Goal: Feedback & Contribution: Submit feedback/report problem

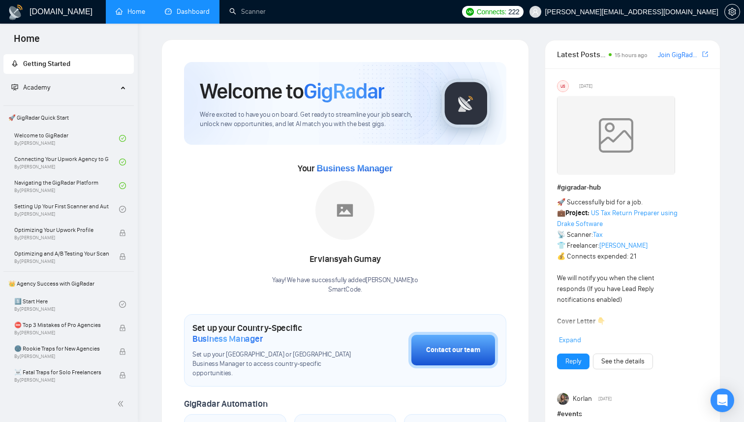
click at [199, 15] on link "Dashboard" at bounding box center [187, 11] width 45 height 8
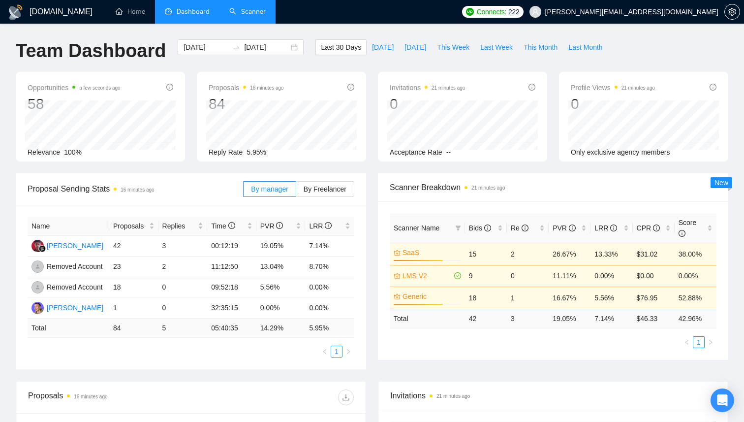
click at [244, 9] on link "Scanner" at bounding box center [247, 11] width 36 height 8
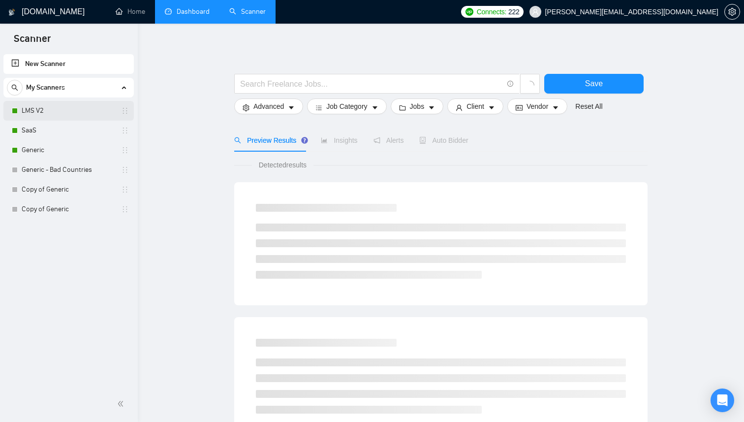
click at [63, 113] on link "LMS V2" at bounding box center [69, 111] width 94 height 20
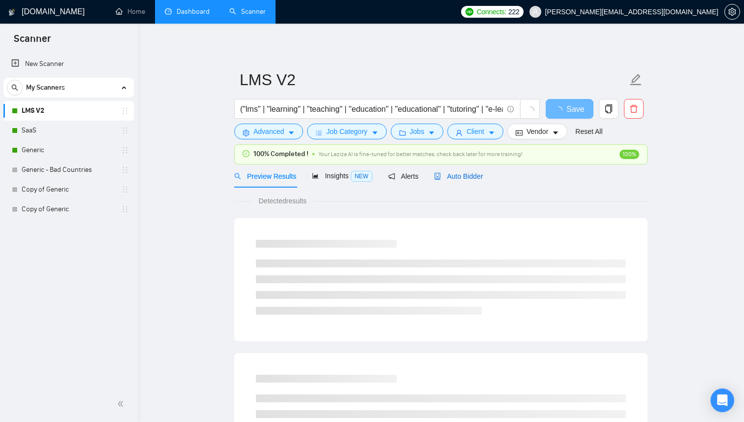
click at [461, 175] on span "Auto Bidder" at bounding box center [458, 176] width 49 height 8
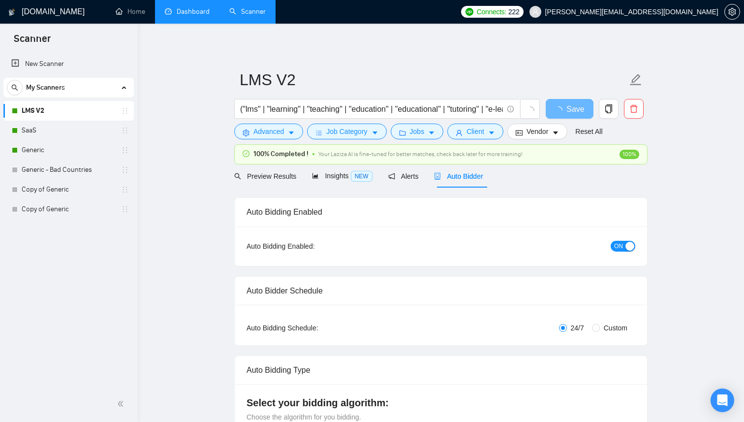
checkbox input "true"
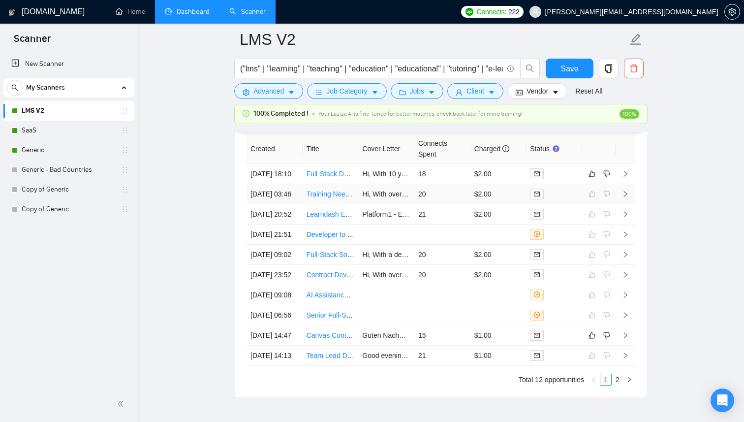
scroll to position [2543, 0]
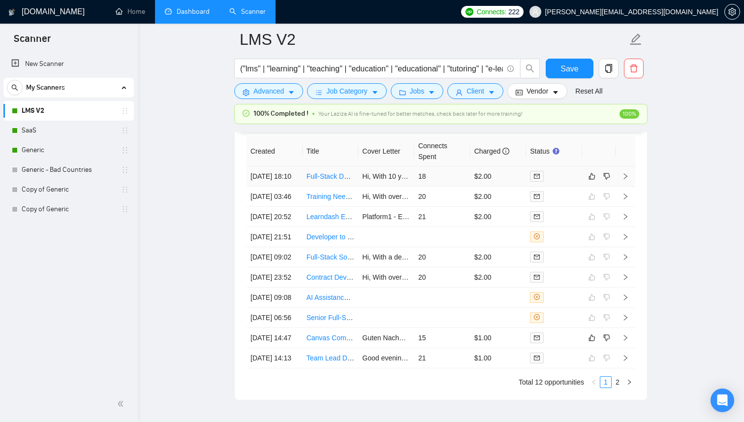
click at [441, 183] on td "18" at bounding box center [443, 176] width 56 height 20
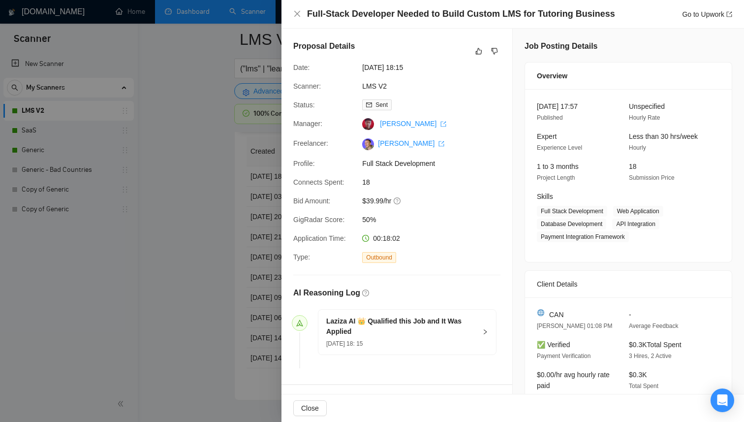
click at [254, 244] on div at bounding box center [372, 211] width 744 height 422
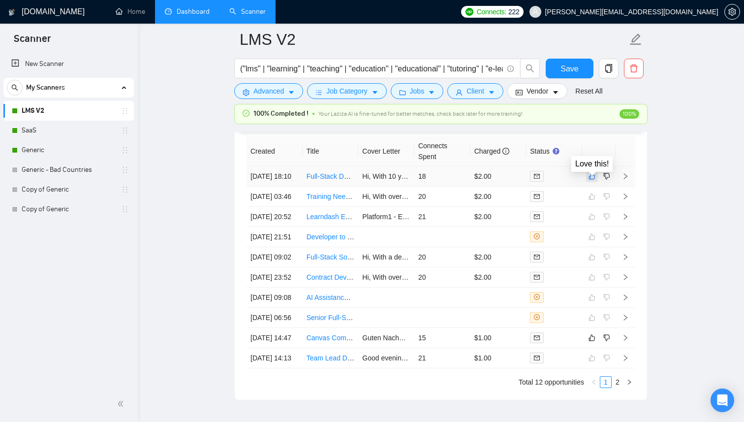
click at [594, 180] on icon "like" at bounding box center [592, 176] width 7 height 8
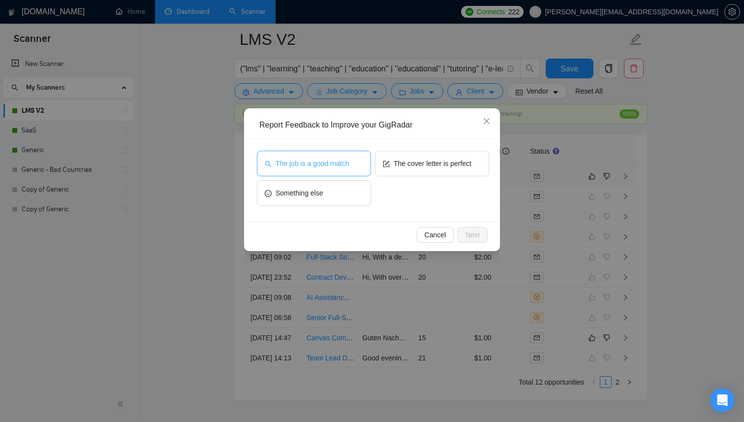
click at [338, 161] on span "The job is a good match" at bounding box center [312, 163] width 73 height 11
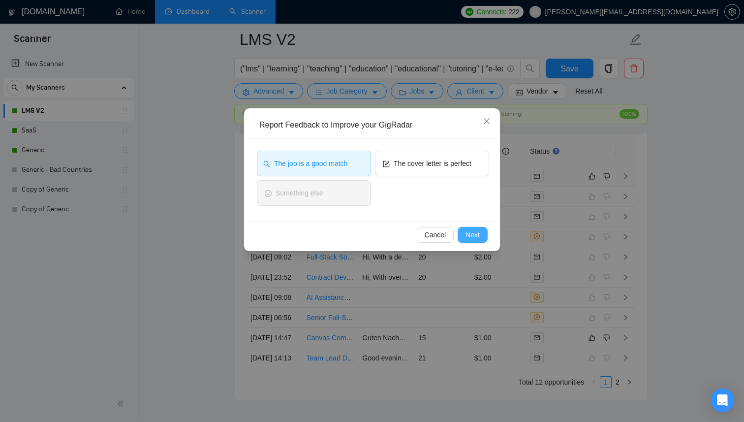
click at [482, 234] on button "Next" at bounding box center [473, 235] width 30 height 16
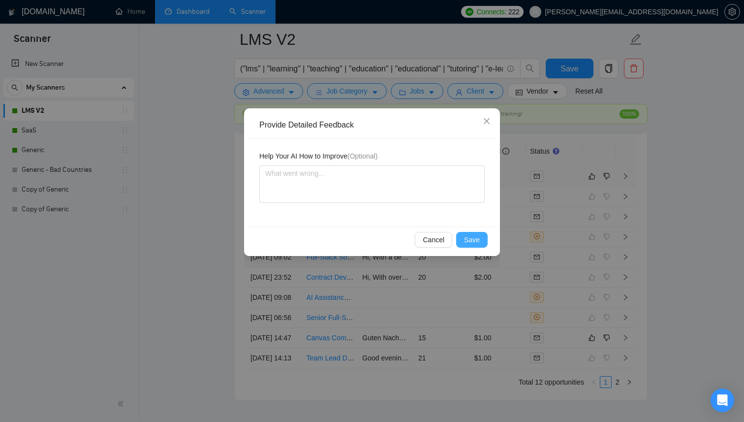
click at [481, 238] on button "Save" at bounding box center [472, 240] width 32 height 16
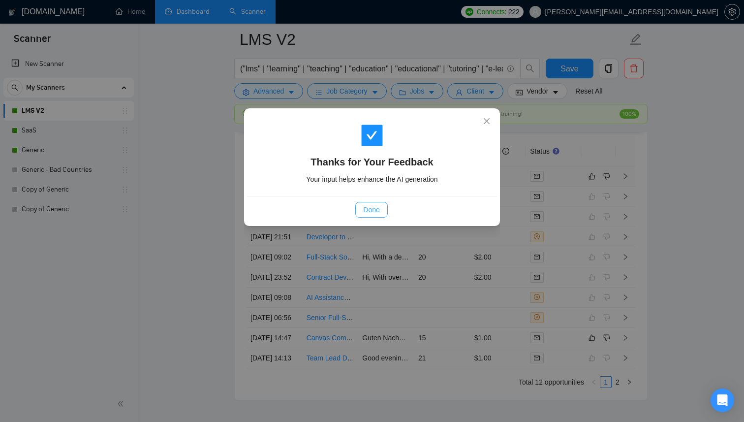
click at [371, 206] on span "Done" at bounding box center [371, 209] width 16 height 11
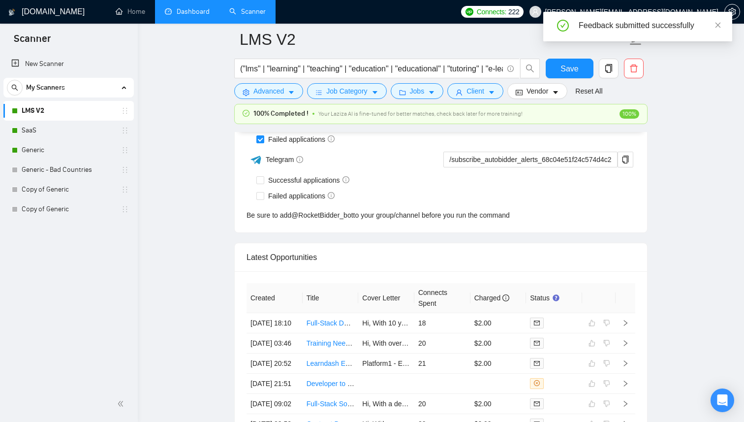
scroll to position [2387, 0]
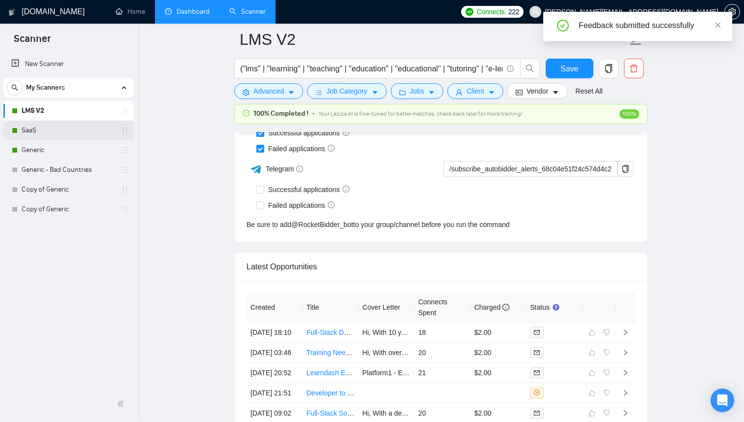
click at [54, 122] on link "SaaS" at bounding box center [69, 131] width 94 height 20
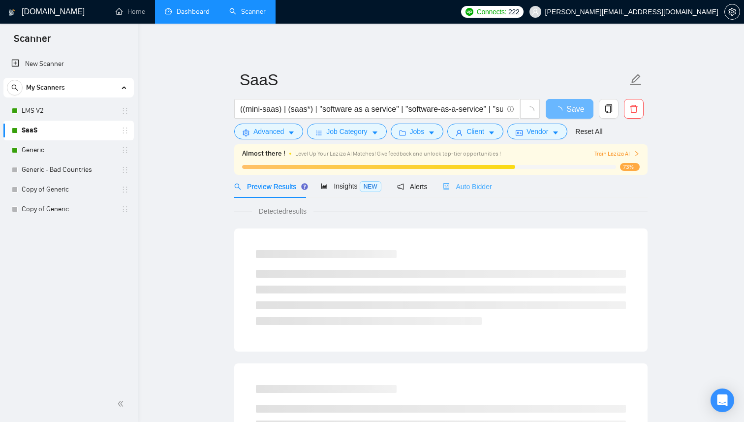
click at [478, 178] on div "Auto Bidder" at bounding box center [467, 186] width 49 height 23
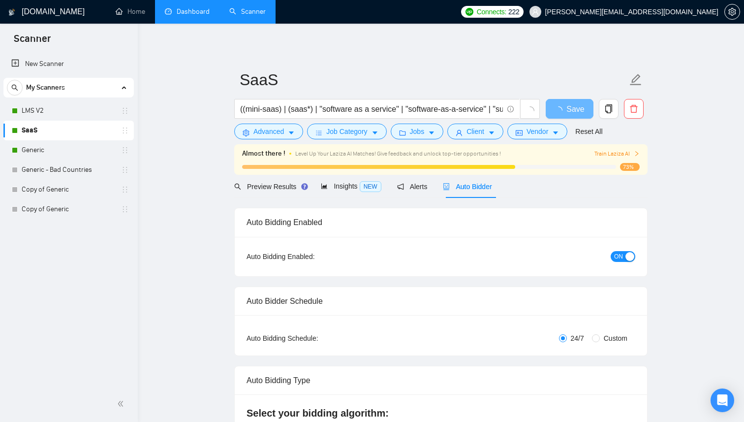
checkbox input "true"
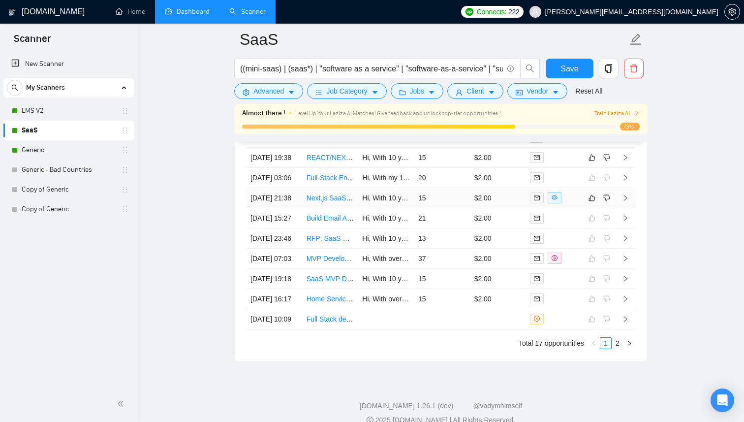
scroll to position [2565, 0]
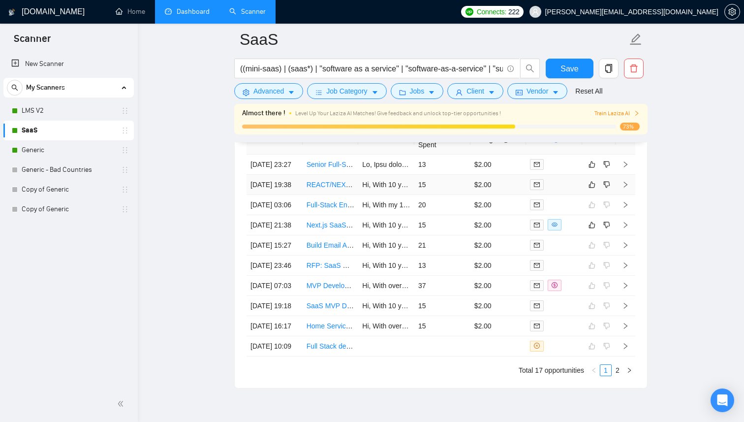
click at [430, 195] on td "15" at bounding box center [443, 185] width 56 height 20
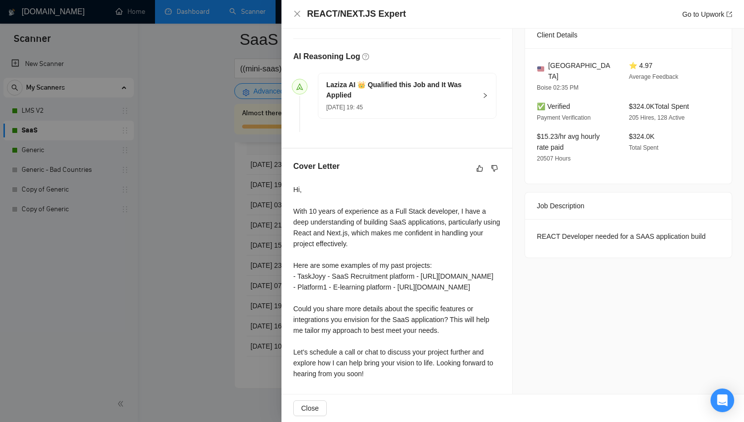
scroll to position [280, 0]
click at [223, 223] on div at bounding box center [372, 211] width 744 height 422
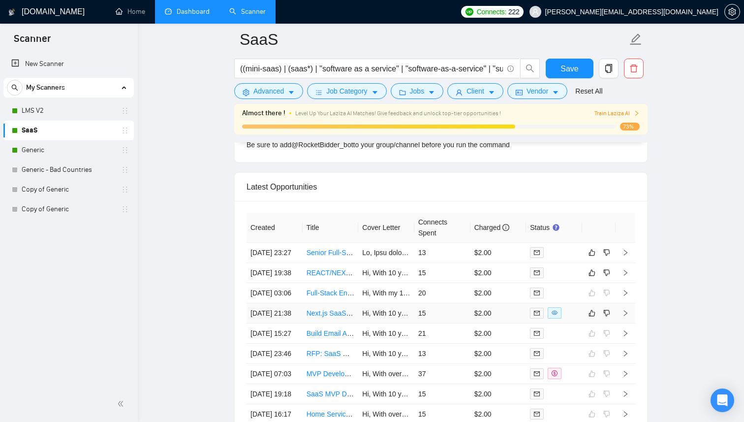
scroll to position [2464, 0]
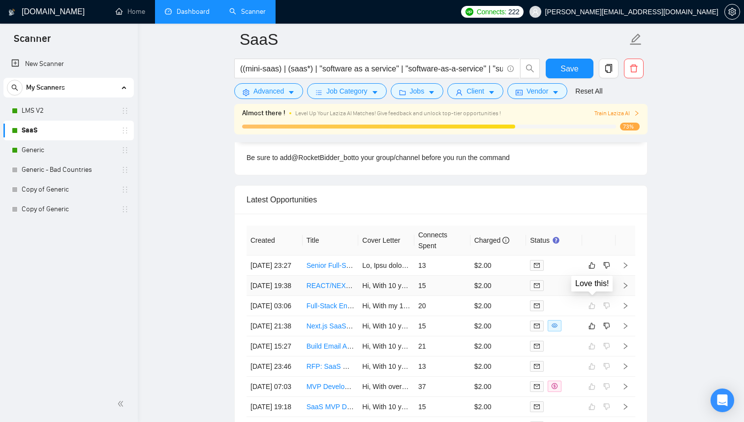
click at [589, 288] on icon "like" at bounding box center [592, 285] width 6 height 6
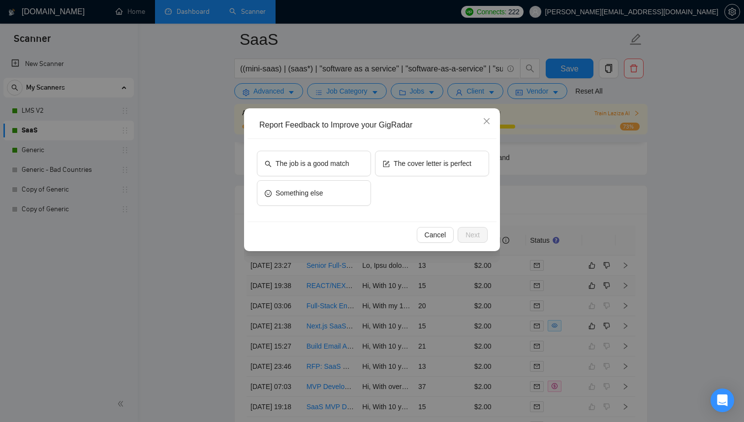
click at [299, 149] on div "The job is a good match The cover letter is perfect Something else" at bounding box center [372, 180] width 249 height 83
click at [307, 159] on span "The job is a good match" at bounding box center [312, 163] width 73 height 11
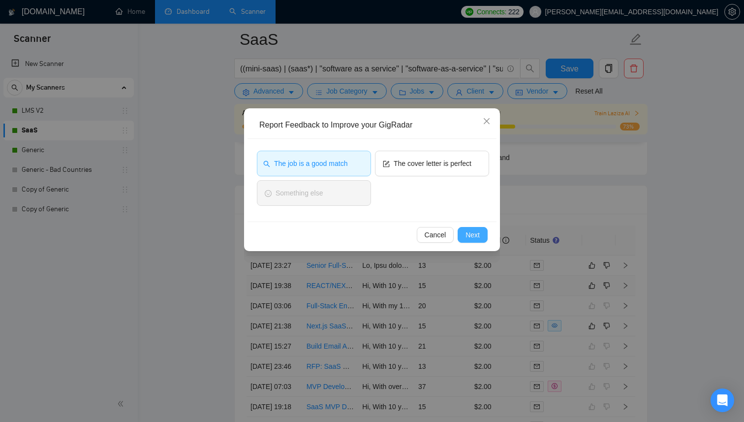
click at [476, 240] on span "Next" at bounding box center [473, 234] width 14 height 11
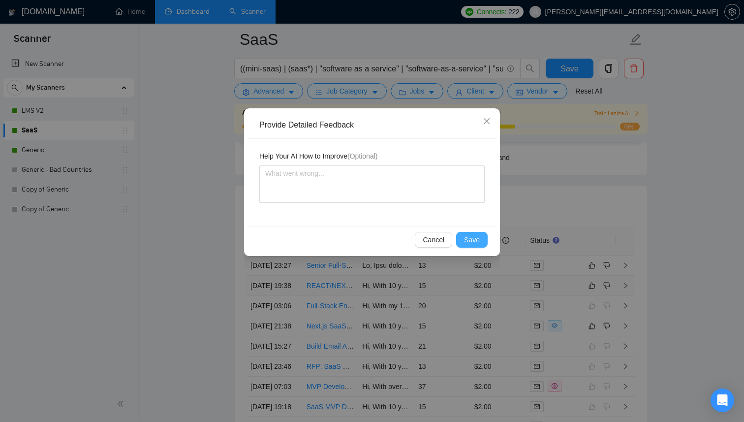
click at [472, 239] on span "Save" at bounding box center [472, 239] width 16 height 11
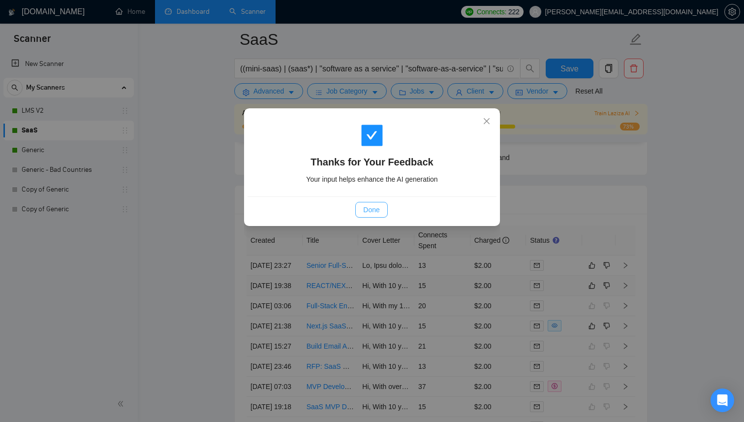
click at [376, 208] on span "Done" at bounding box center [371, 209] width 16 height 11
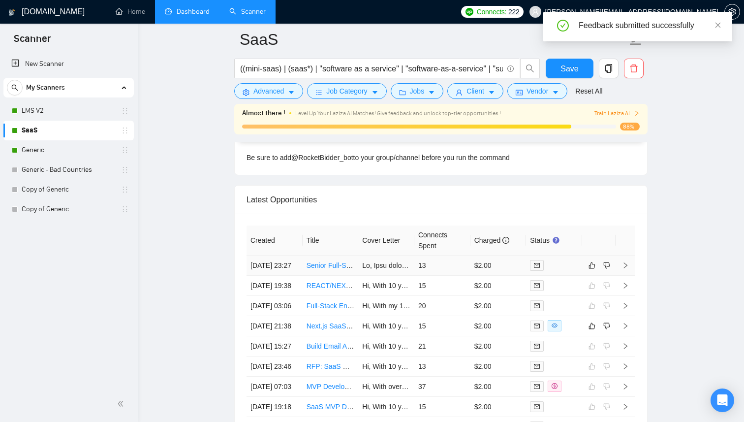
click at [570, 276] on td at bounding box center [554, 265] width 56 height 20
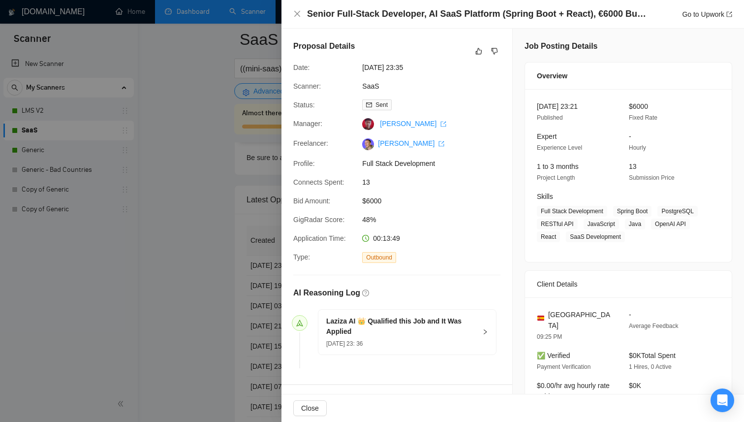
click at [234, 252] on div at bounding box center [372, 211] width 744 height 422
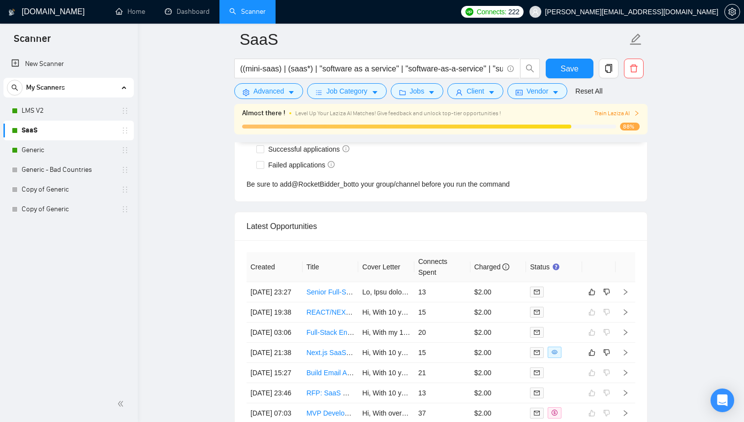
scroll to position [2553, 0]
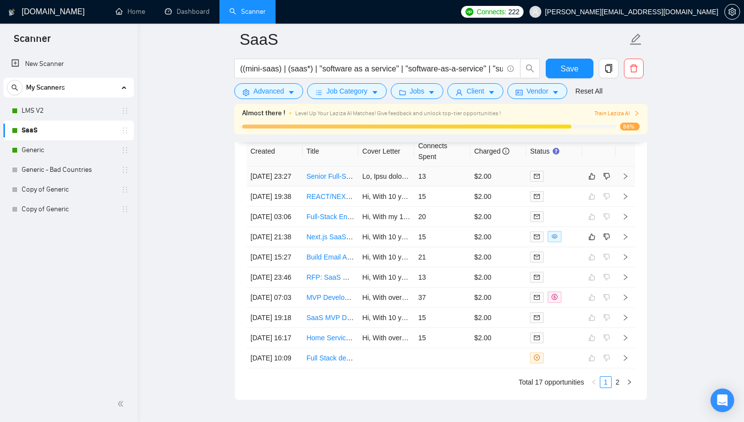
click at [459, 184] on td "13" at bounding box center [443, 176] width 56 height 20
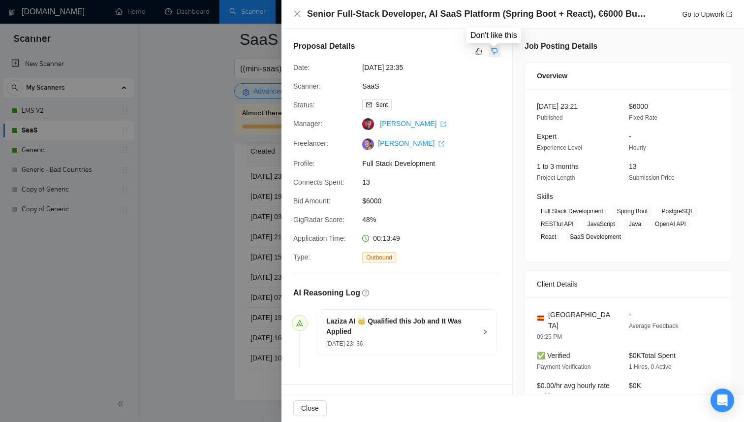
click at [493, 51] on icon "dislike" at bounding box center [494, 51] width 7 height 8
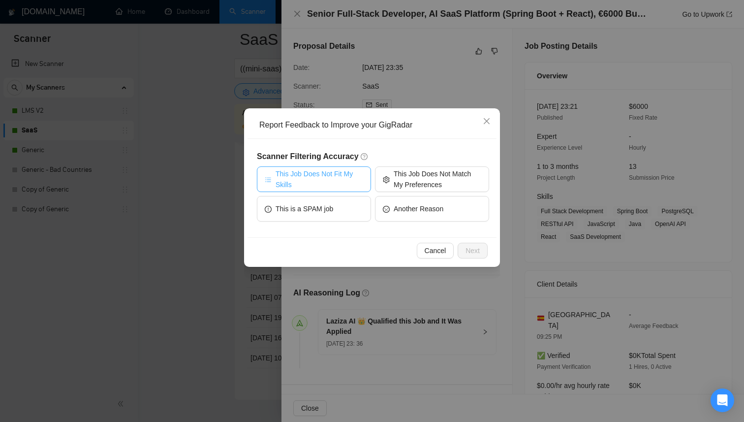
click at [318, 171] on span "This Job Does Not Fit My Skills" at bounding box center [320, 179] width 88 height 22
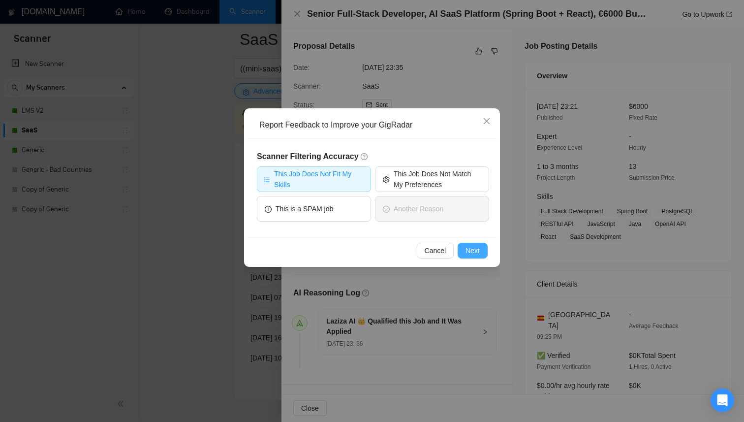
click at [474, 244] on button "Next" at bounding box center [473, 251] width 30 height 16
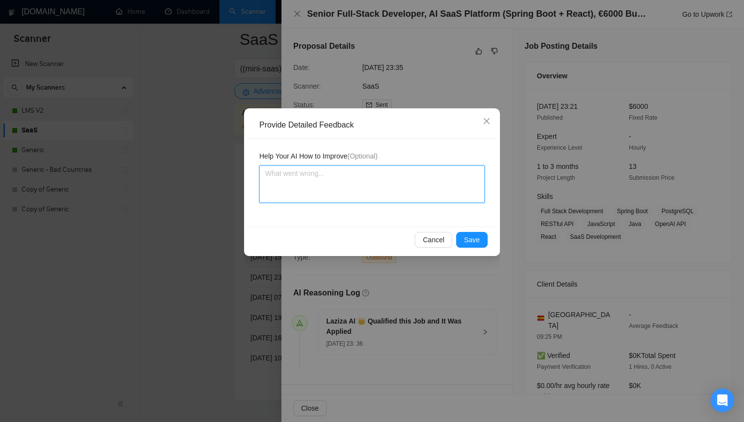
click at [315, 175] on textarea at bounding box center [371, 183] width 225 height 37
type textarea "Y"
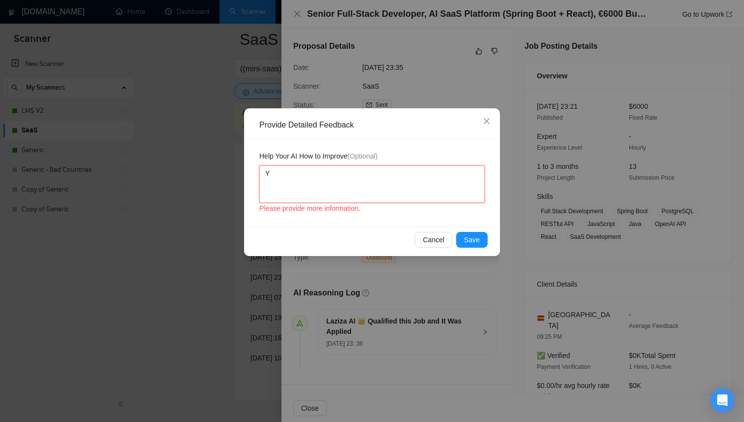
type textarea "Yo"
type textarea "You"
type textarea "You sh"
type textarea "You sho"
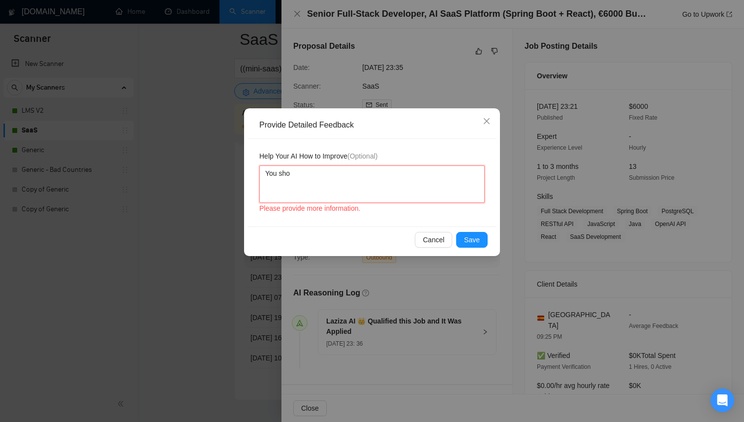
type textarea "You shou"
type textarea "You shoul"
type textarea "You should"
type textarea "You should n"
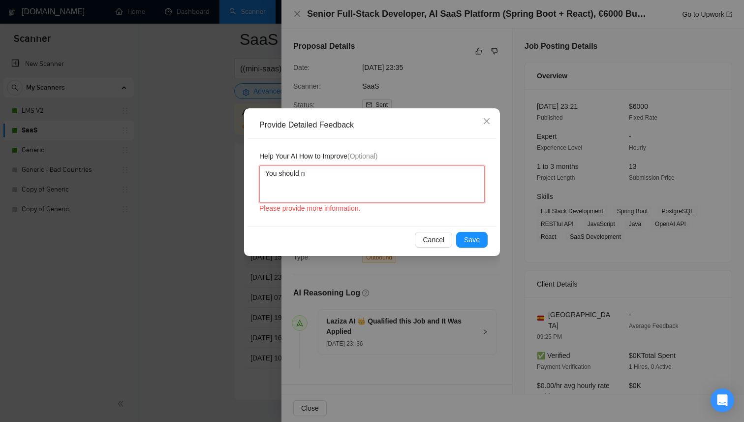
type textarea "You should no"
type textarea "You should not"
type textarea "You should not b"
type textarea "You should not bi"
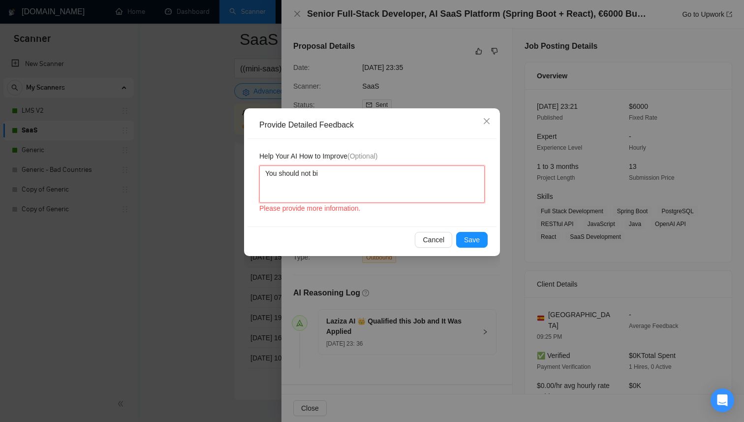
type textarea "You should not bid"
type textarea "You should not bid g"
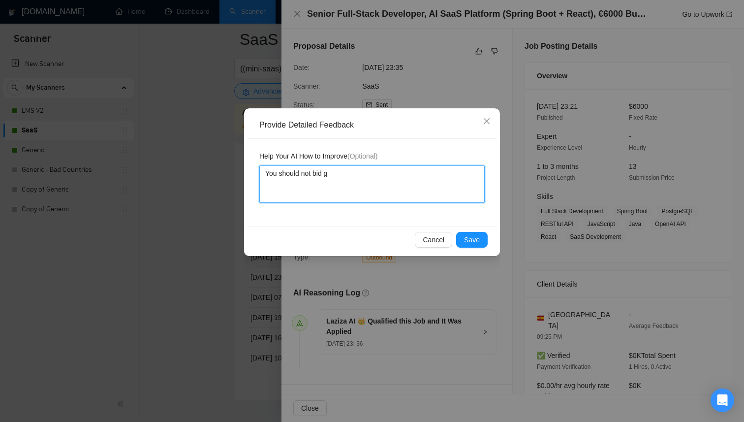
type textarea "You should not bid"
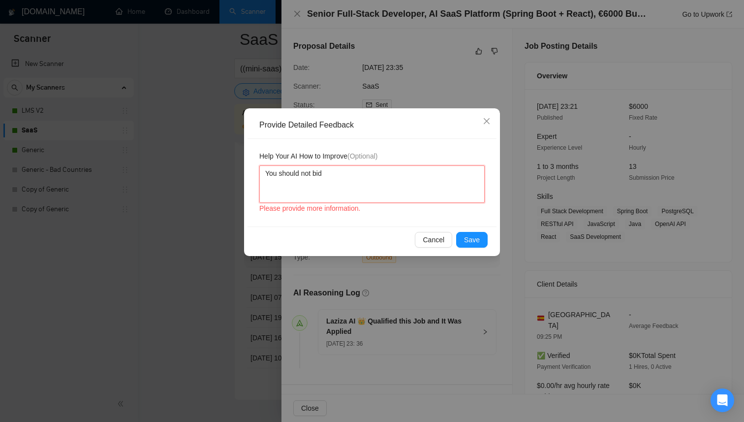
type textarea "You should not bid f"
type textarea "You should not bid fo"
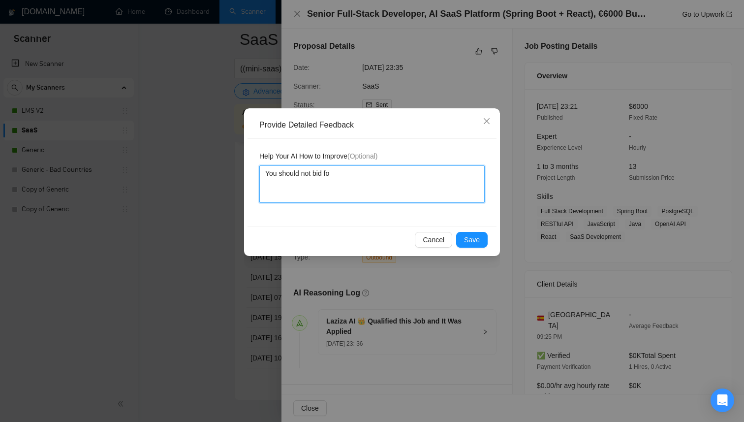
type textarea "You should not bid for"
type textarea "You should not bid for a"
type textarea "You should not bid for a p"
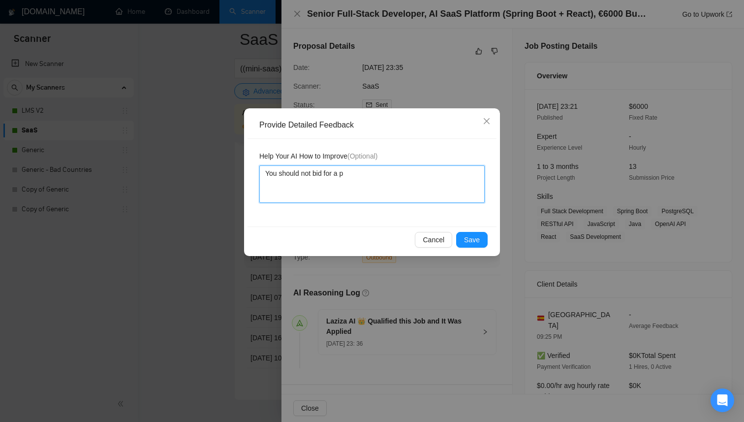
type textarea "You should not bid for a pr"
type textarea "You should not bid for a pro"
type textarea "You should not bid for a proj"
type textarea "You should not bid for a proje"
type textarea "You should not bid for a projec"
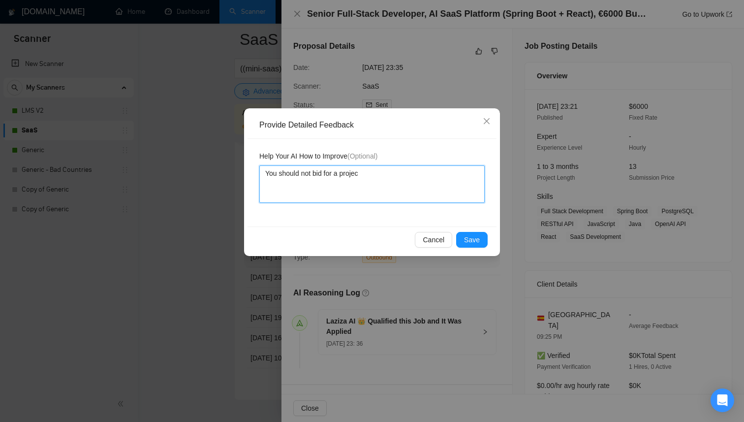
type textarea "You should not bid for a project"
type textarea "You should not bid for a project t"
type textarea "You should not bid for a project th"
type textarea "You should not bid for a project tha"
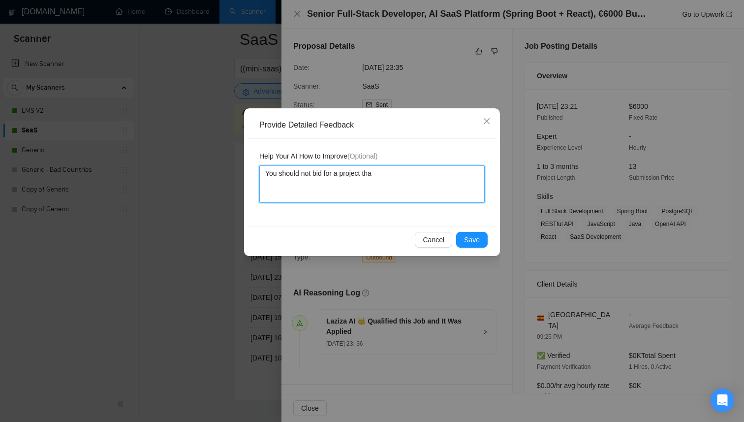
type textarea "You should not bid for a project that"
type textarea "You should not bid for a project that'"
type textarea "You should not bid for a project that's"
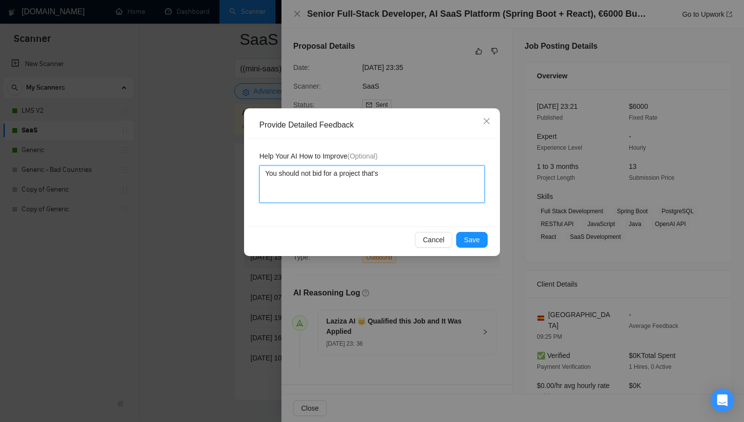
type textarea "You should not bid for a project that'"
type textarea "You should not bid for a project that"
type textarea "You should not bid for a project that h"
type textarea "You should not bid for a project that ha"
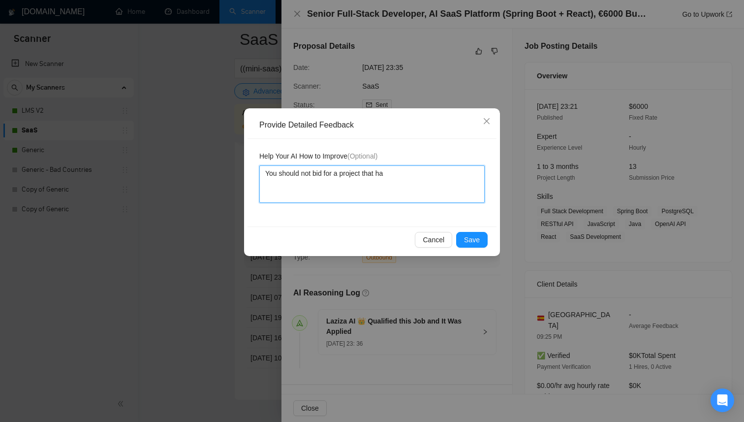
type textarea "You should not bid for a project that has"
type textarea "You should not bid for a project that has d"
type textarea "You should not bid for a project that has di"
type textarea "You should not bid for a project that has dif"
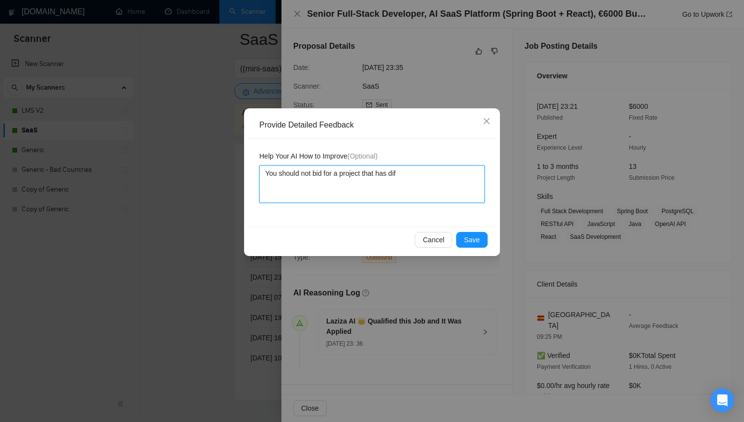
type textarea "You should not bid for a project that has diff"
type textarea "You should not bid for a project that has diffe"
type textarea "You should not bid for a project that has differ"
type textarea "You should not bid for a project that has differe"
type textarea "You should not bid for a project that has differen"
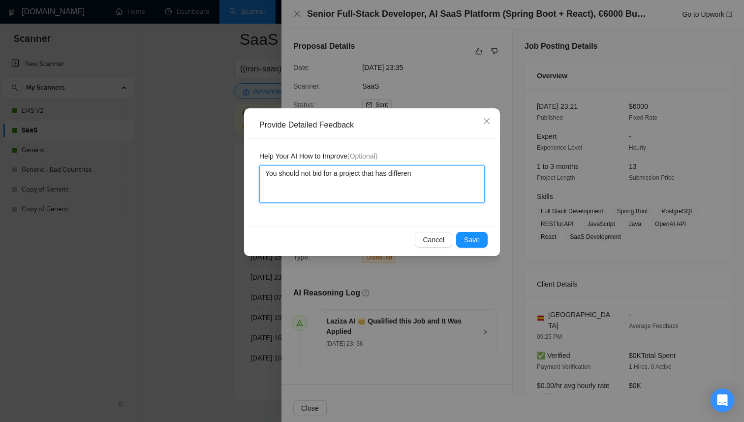
type textarea "You should not bid for a project that has different"
type textarea "You should not bid for a project that has different s"
type textarea "You should not bid for a project that has different st"
type textarea "You should not bid for a project that has different sta"
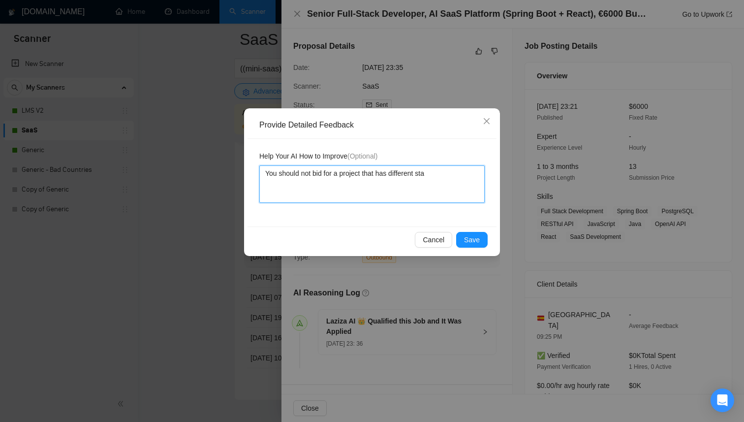
type textarea "You should not bid for a project that has different stac"
type textarea "You should not bid for a project that has different stack"
type textarea "You should not bid for a project that has different stack."
type textarea "You should not bid for a project that has different stack. Fo"
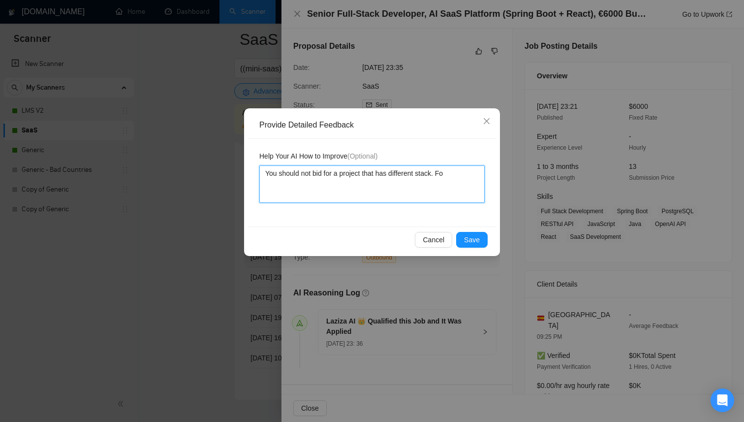
type textarea "You should not bid for a project that has different stack. For"
type textarea "You should not bid for a project that has different stack. For e"
type textarea "You should not bid for a project that has different stack. For ex"
type textarea "You should not bid for a project that has different stack. For exa"
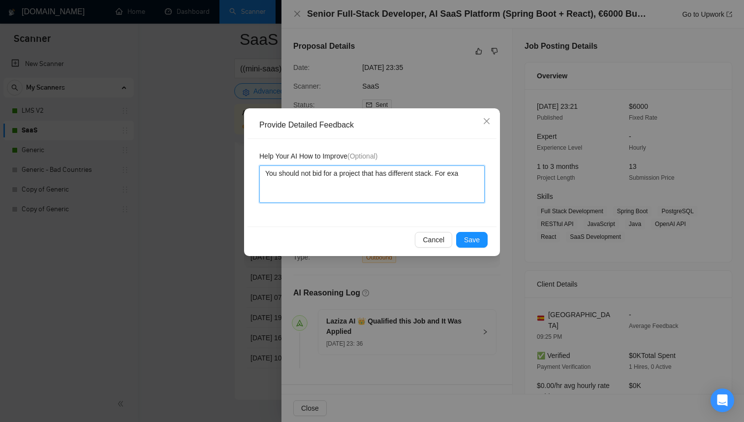
type textarea "You should not bid for a project that has different stack. For exam"
type textarea "You should not bid for a project that has different stack. For examp"
type textarea "You should not bid for a project that has different stack. For exampl"
type textarea "You should not bid for a project that has different stack. For example"
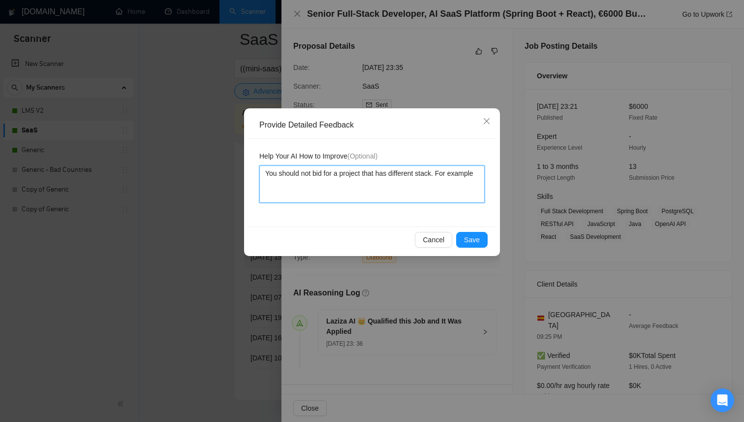
type textarea "You should not bid for a project that has different stack. For example i"
type textarea "You should not bid for a project that has different stack. For example in"
type textarea "You should not bid for a project that has different stack. For example in t"
type textarea "You should not bid for a project that has different stack. For example in th"
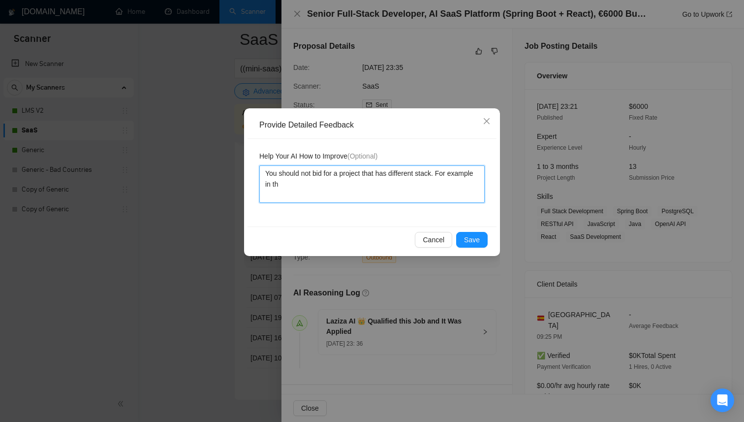
type textarea "You should not bid for a project that has different stack. For example in thi"
type textarea "You should not bid for a project that has different stack. For example in this"
type textarea "You should not bid for a project that has different stack. For example in this c"
type textarea "You should not bid for a project that has different stack. For example in this …"
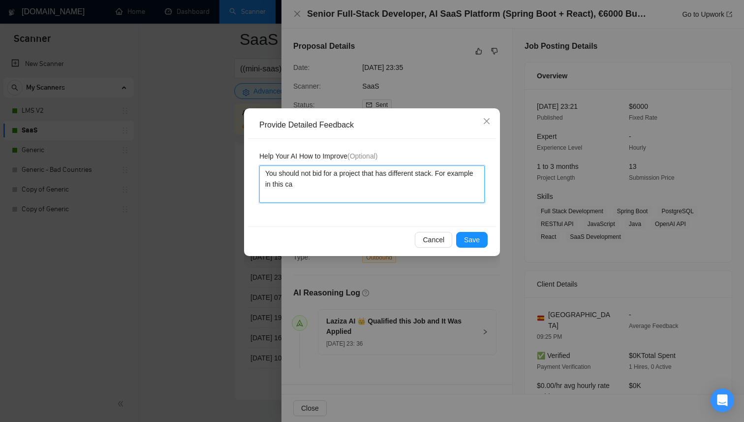
type textarea "You should not bid for a project that has different stack. For example in this …"
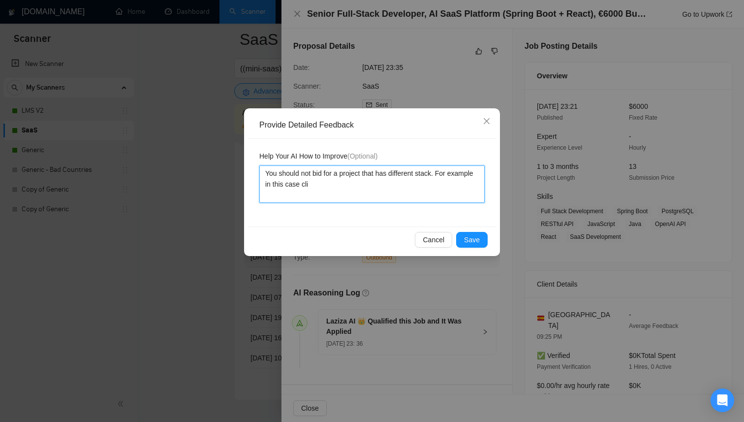
type textarea "You should not bid for a project that has different stack. For example in this …"
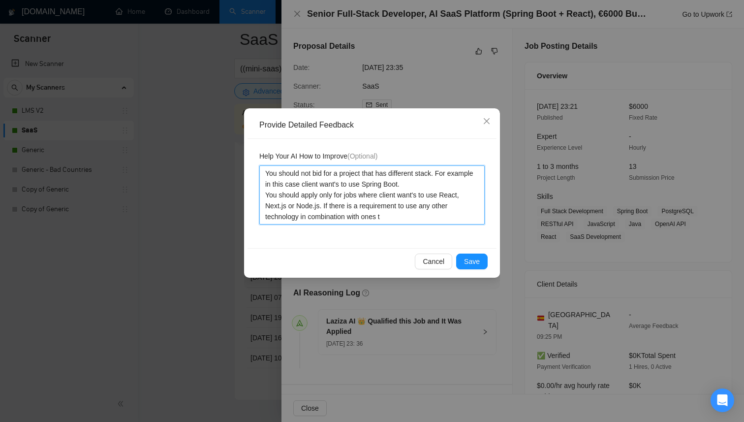
click at [328, 205] on textarea "You should not bid for a project that has different stack. For example in this …" at bounding box center [371, 194] width 225 height 59
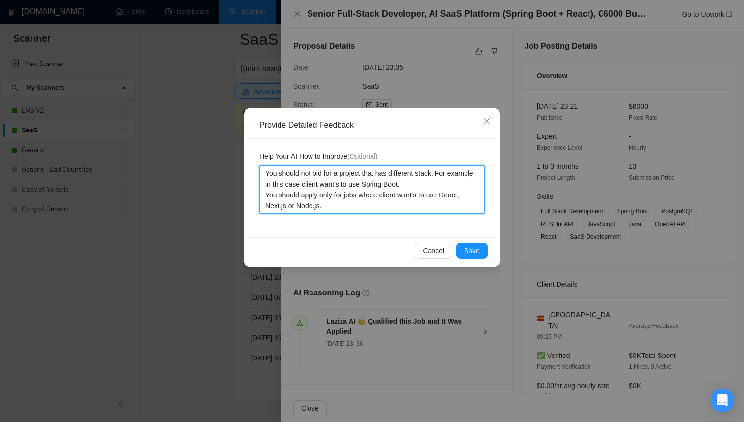
click at [446, 194] on textarea "You should not bid for a project that has different stack. For example in this …" at bounding box center [371, 189] width 225 height 48
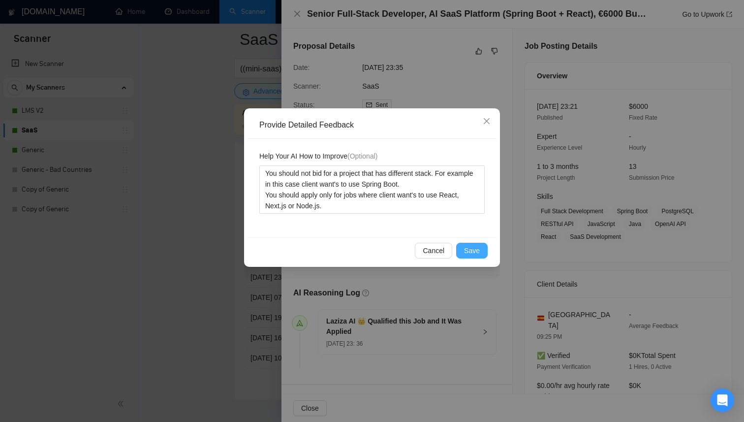
click at [478, 251] on span "Save" at bounding box center [472, 250] width 16 height 11
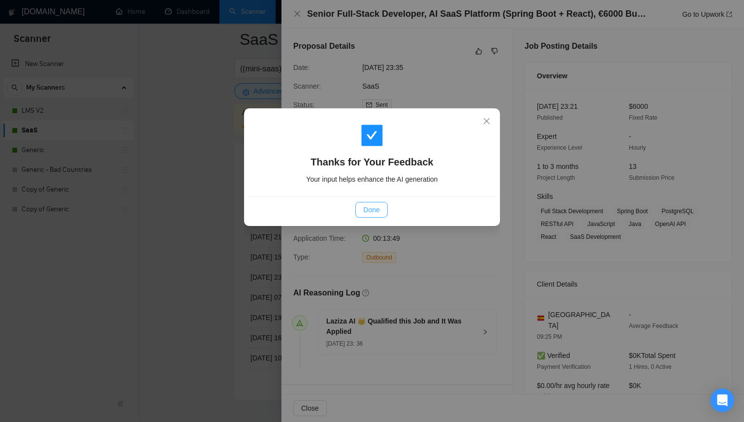
click at [373, 212] on span "Done" at bounding box center [371, 209] width 16 height 11
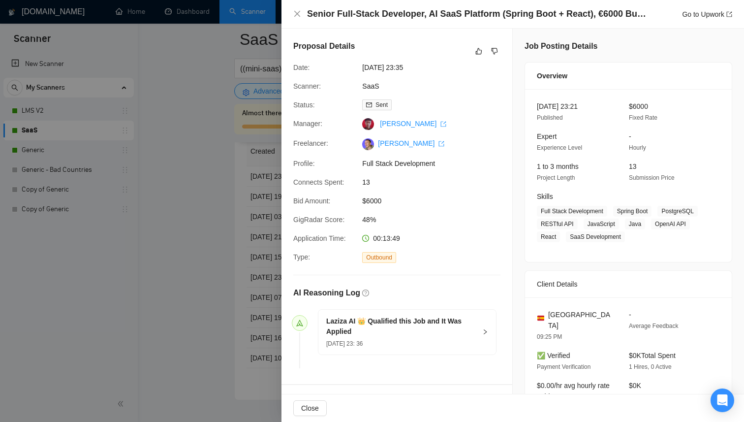
click at [222, 170] on div at bounding box center [372, 211] width 744 height 422
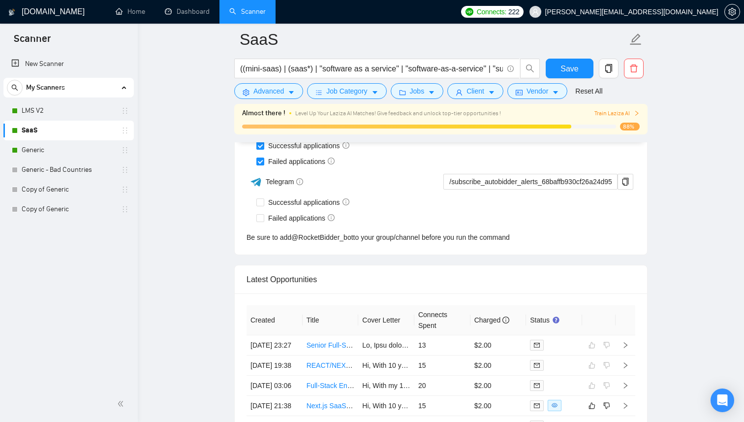
scroll to position [2350, 0]
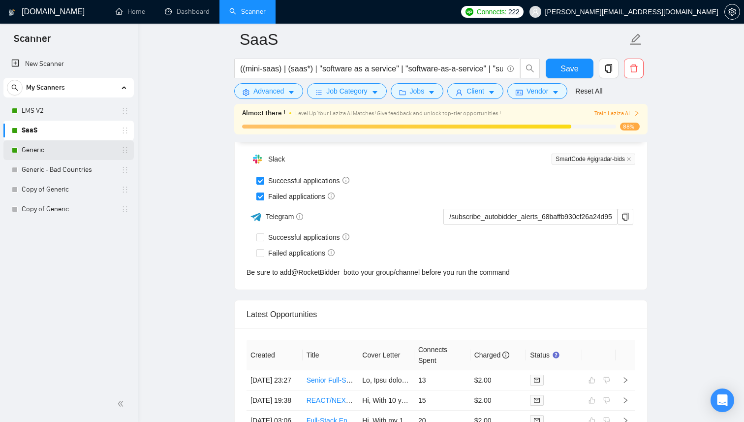
click at [73, 150] on link "Generic" at bounding box center [69, 150] width 94 height 20
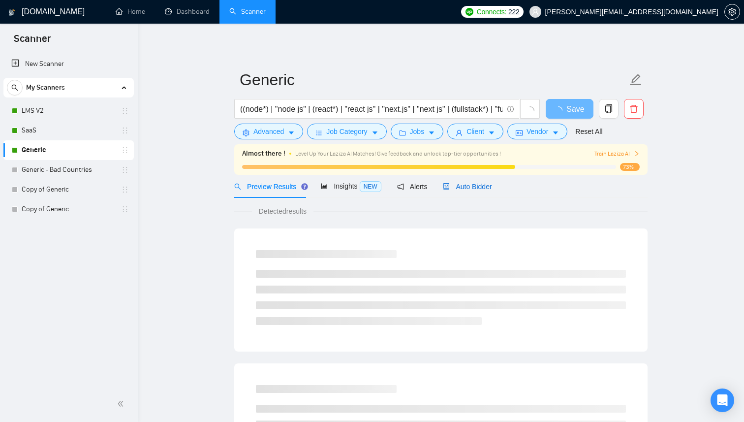
click at [464, 184] on span "Auto Bidder" at bounding box center [467, 187] width 49 height 8
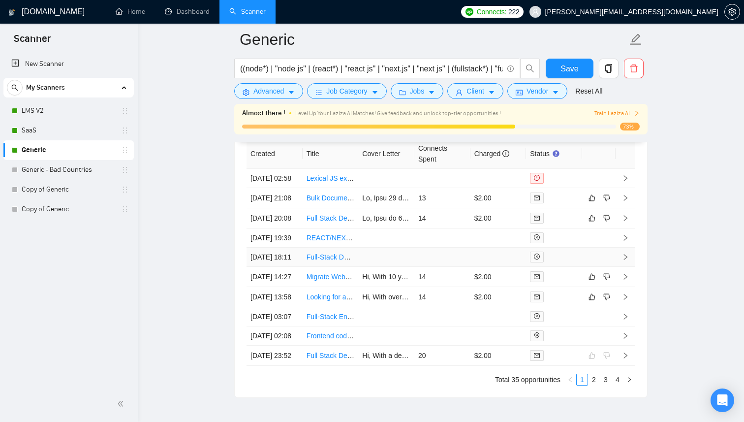
scroll to position [2549, 0]
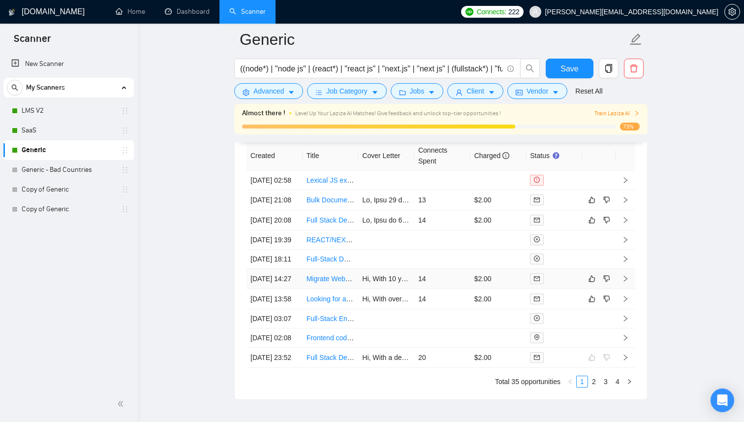
click at [440, 289] on td "14" at bounding box center [443, 279] width 56 height 20
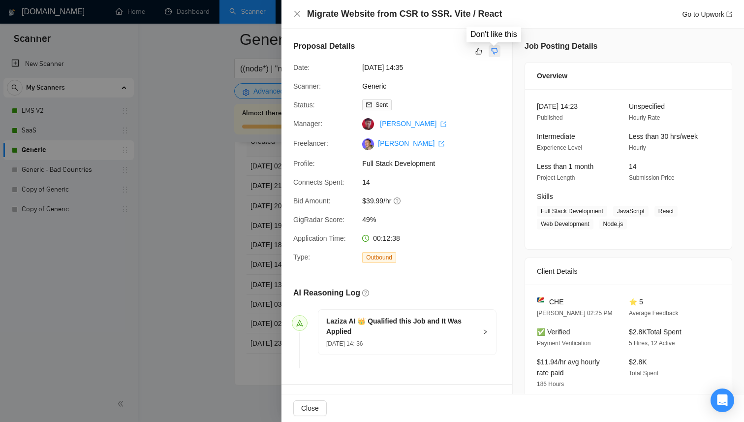
click at [494, 52] on icon "dislike" at bounding box center [494, 51] width 7 height 8
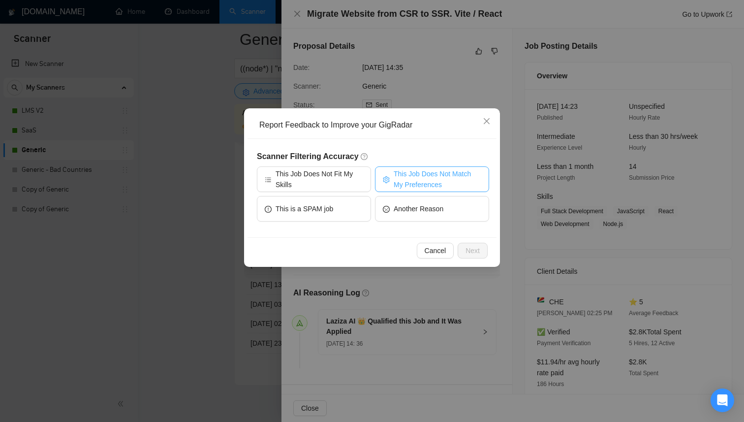
click at [404, 176] on span "This Job Does Not Match My Preferences" at bounding box center [438, 179] width 88 height 22
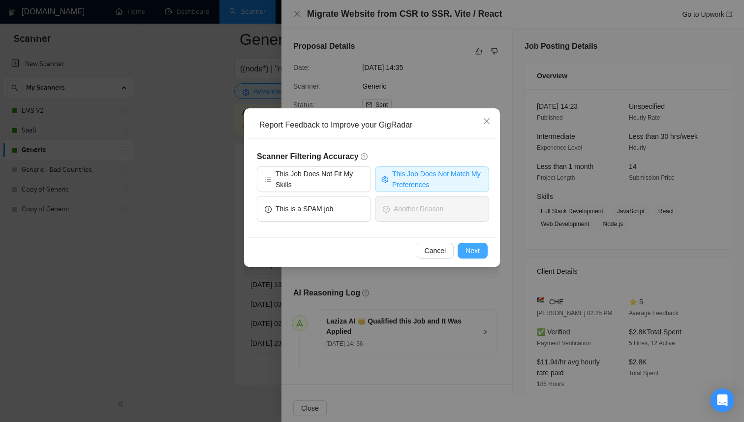
click at [468, 250] on span "Next" at bounding box center [473, 250] width 14 height 11
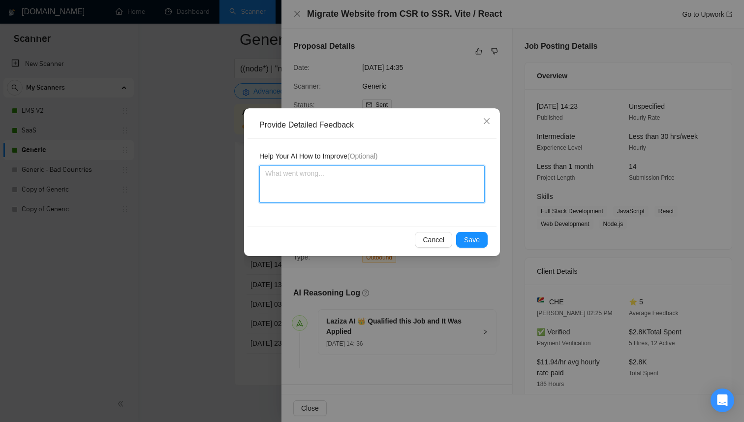
click at [387, 189] on textarea at bounding box center [371, 183] width 225 height 37
click at [388, 184] on textarea "You should not bid for projects where client already has something done, and ju…" at bounding box center [371, 183] width 225 height 37
drag, startPoint x: 370, startPoint y: 184, endPoint x: 263, endPoint y: 172, distance: 108.0
click at [263, 172] on textarea "You should not bid for projects where client already has something done, and ju…" at bounding box center [371, 183] width 225 height 37
click at [423, 174] on textarea "You should bid only for projects where client wan'ts to build" at bounding box center [371, 183] width 225 height 37
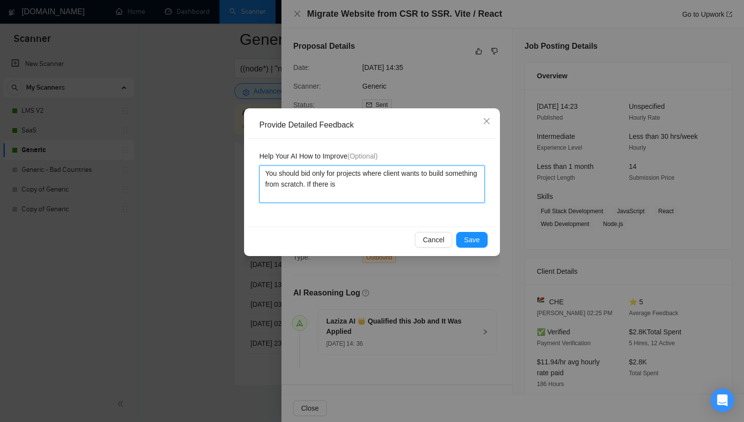
click at [346, 182] on textarea "You should bid only for projects where client wants to build something from scr…" at bounding box center [371, 183] width 225 height 37
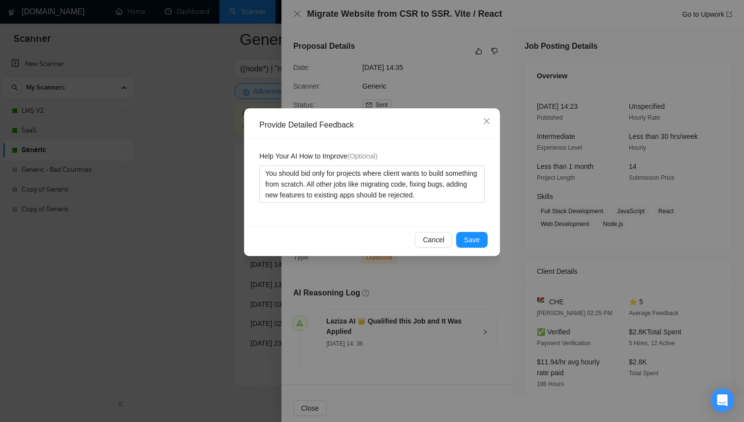
click at [477, 253] on div "Provide Detailed Feedback Help Your AI How to Improve (Optional) You should bid…" at bounding box center [372, 182] width 256 height 148
click at [477, 246] on button "Save" at bounding box center [472, 240] width 32 height 16
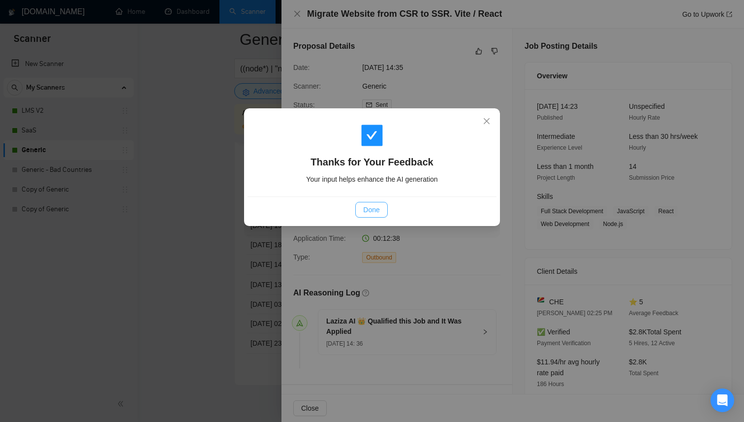
click at [379, 202] on button "Done" at bounding box center [371, 210] width 32 height 16
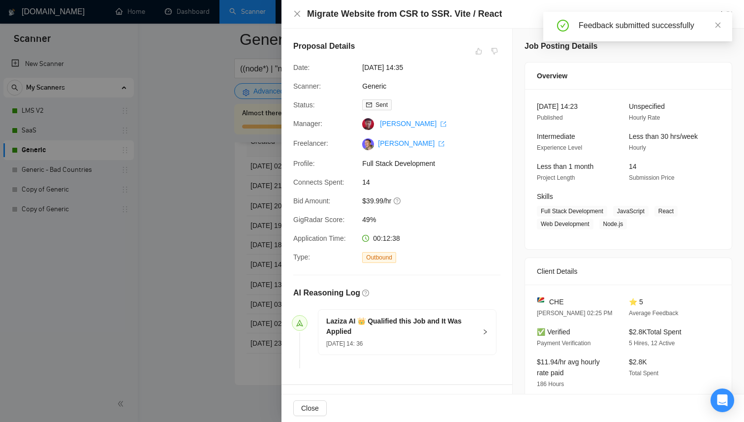
click at [241, 184] on div at bounding box center [372, 211] width 744 height 422
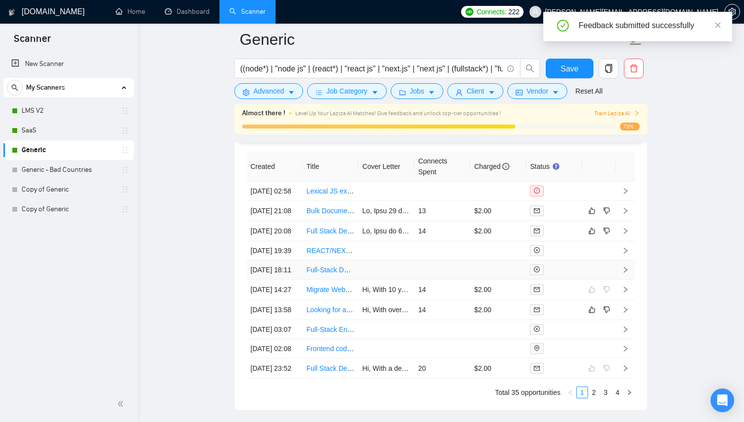
scroll to position [2609, 0]
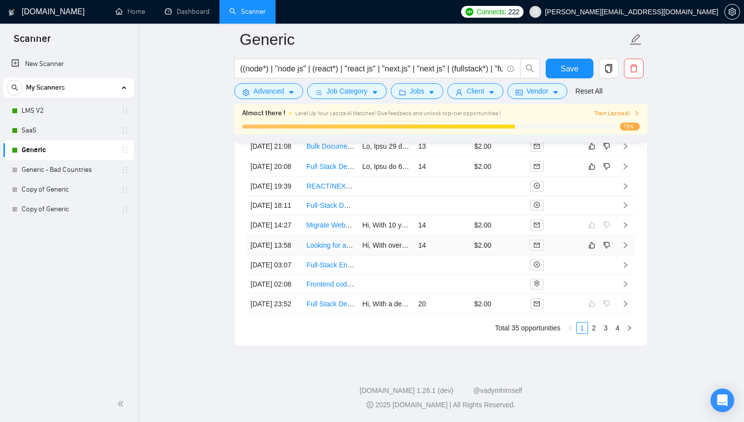
click at [565, 251] on div at bounding box center [554, 244] width 48 height 11
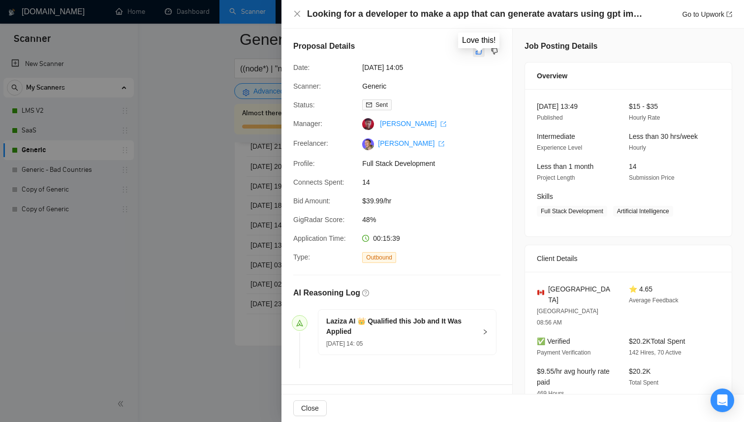
click at [480, 52] on icon "like" at bounding box center [479, 51] width 7 height 8
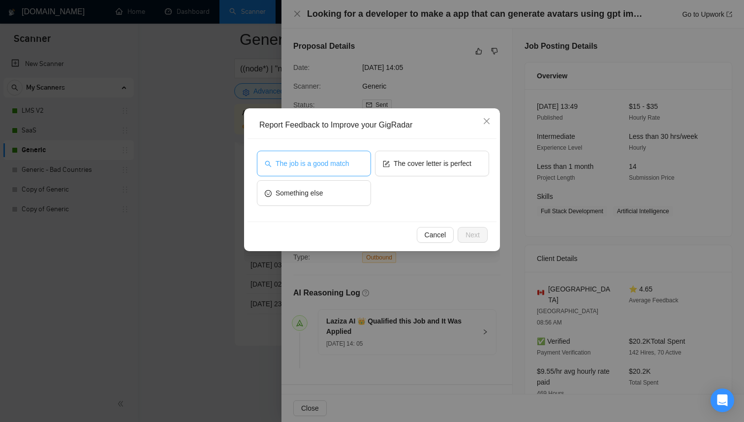
click at [321, 168] on span "The job is a good match" at bounding box center [312, 163] width 73 height 11
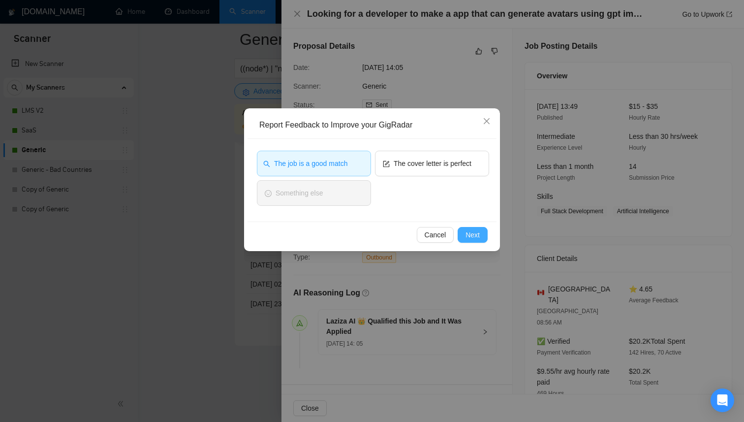
click at [473, 230] on span "Next" at bounding box center [473, 234] width 14 height 11
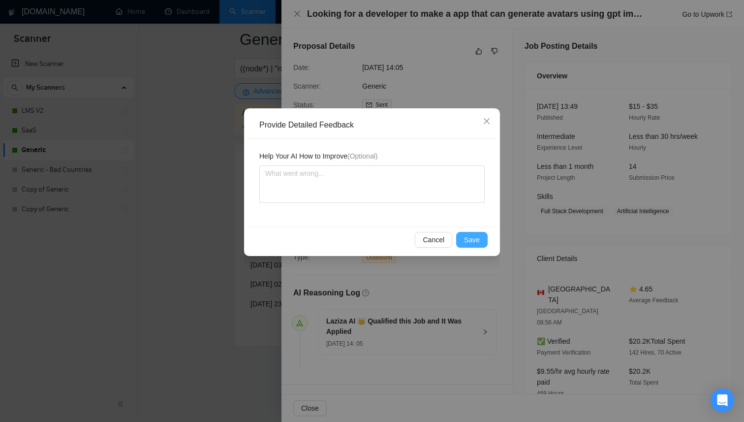
click at [474, 241] on span "Save" at bounding box center [472, 239] width 16 height 11
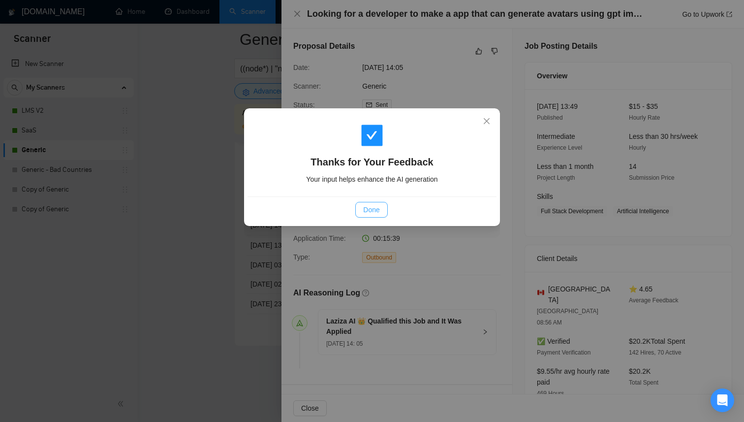
click at [376, 204] on span "Done" at bounding box center [371, 209] width 16 height 11
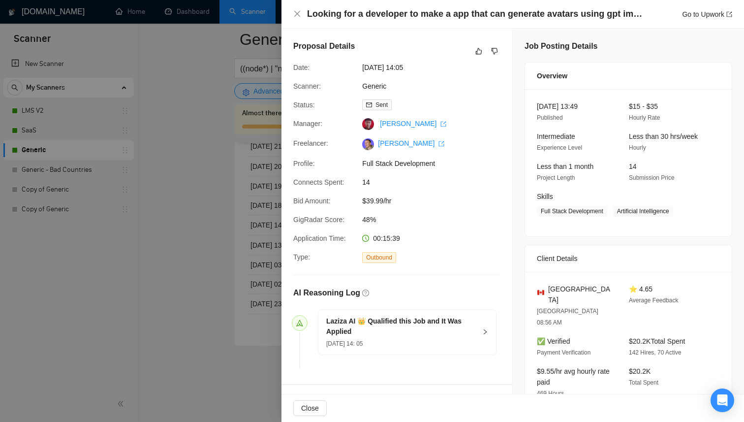
click at [236, 231] on div at bounding box center [372, 211] width 744 height 422
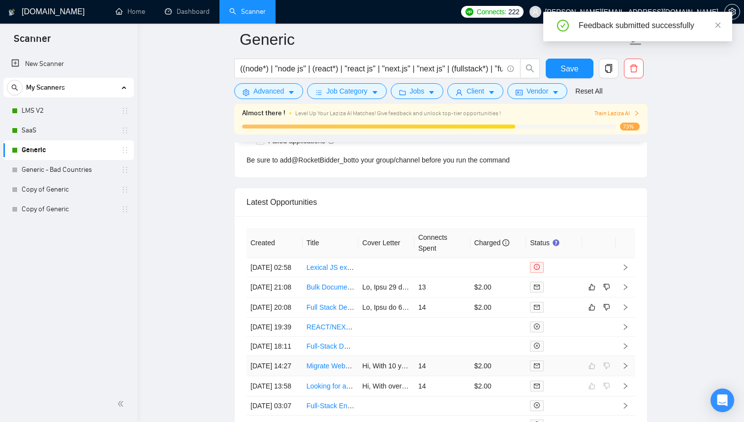
scroll to position [2473, 0]
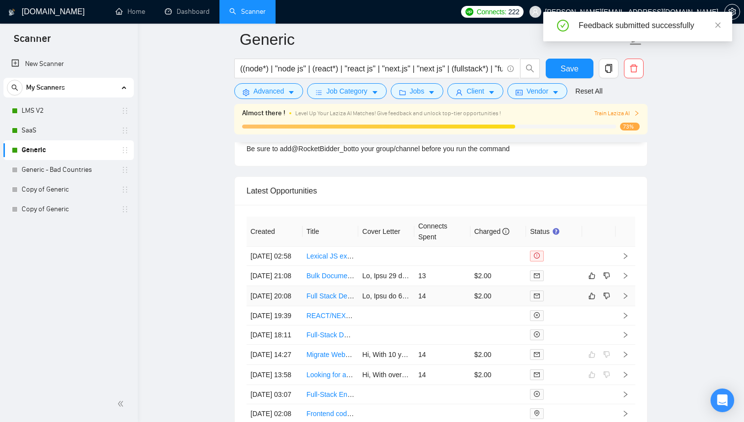
click at [460, 306] on td "14" at bounding box center [443, 296] width 56 height 20
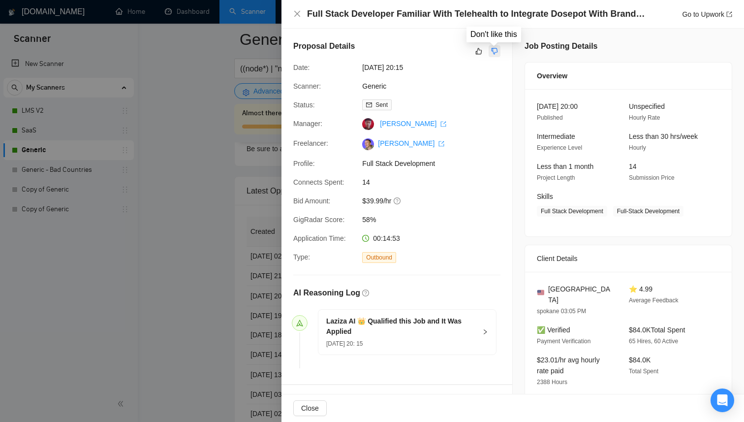
click at [495, 50] on icon "dislike" at bounding box center [494, 51] width 7 height 8
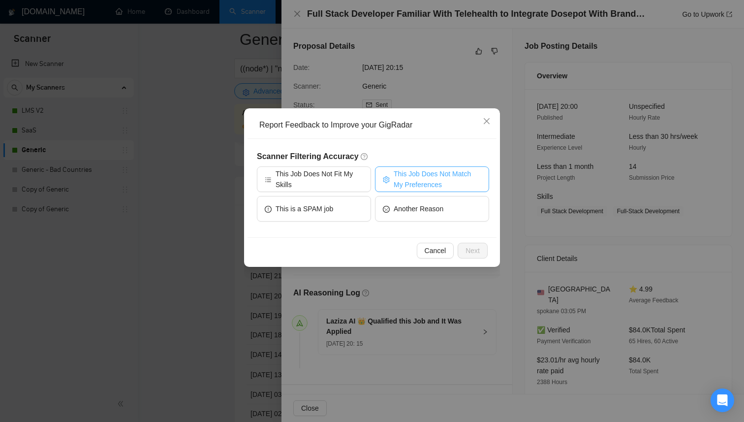
click at [413, 182] on span "This Job Does Not Match My Preferences" at bounding box center [438, 179] width 88 height 22
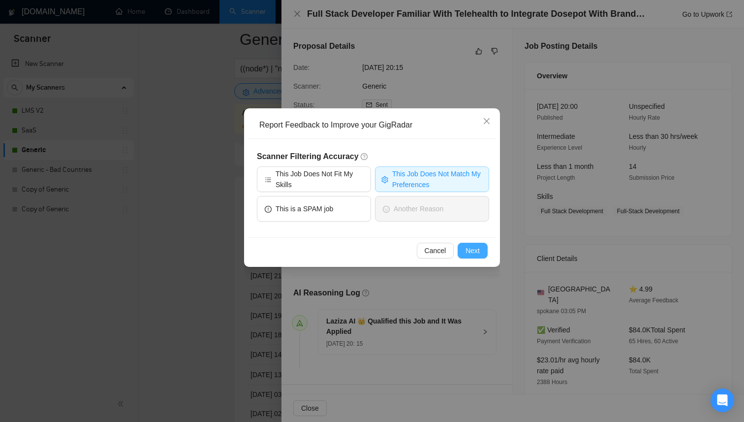
click at [467, 249] on span "Next" at bounding box center [473, 250] width 14 height 11
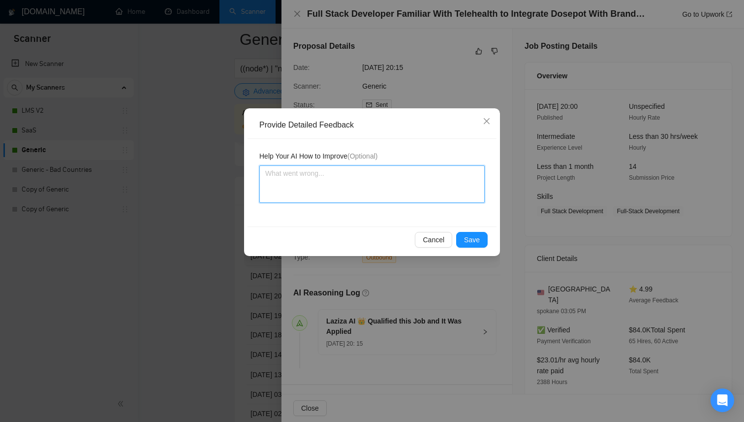
click at [383, 194] on textarea at bounding box center [371, 183] width 225 height 37
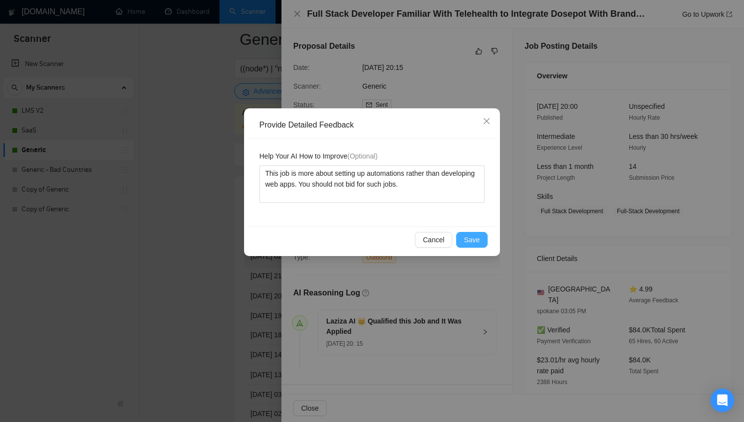
click at [468, 240] on span "Save" at bounding box center [472, 239] width 16 height 11
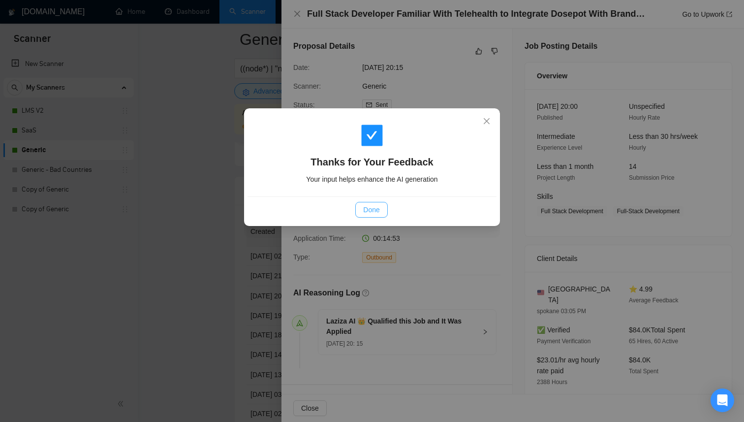
click at [369, 205] on span "Done" at bounding box center [371, 209] width 16 height 11
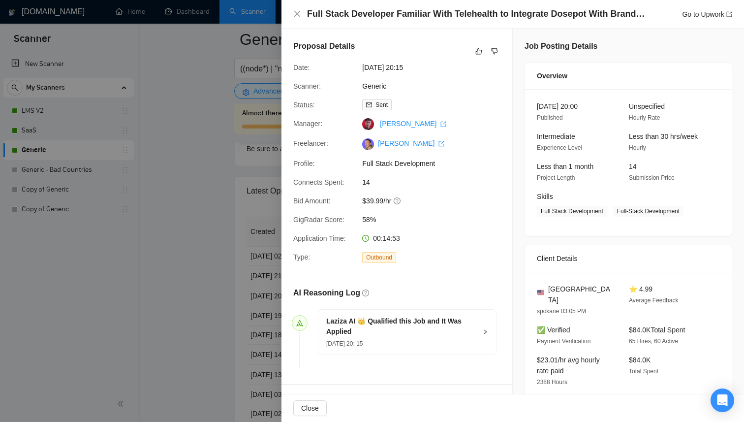
click at [198, 176] on div at bounding box center [372, 211] width 744 height 422
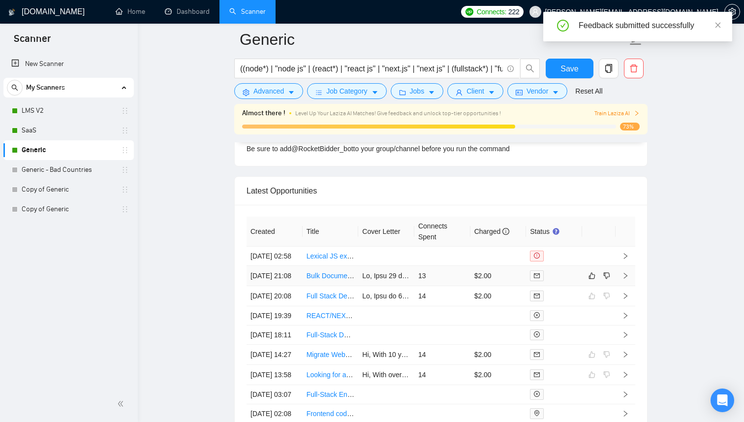
click at [455, 286] on td "13" at bounding box center [443, 276] width 56 height 20
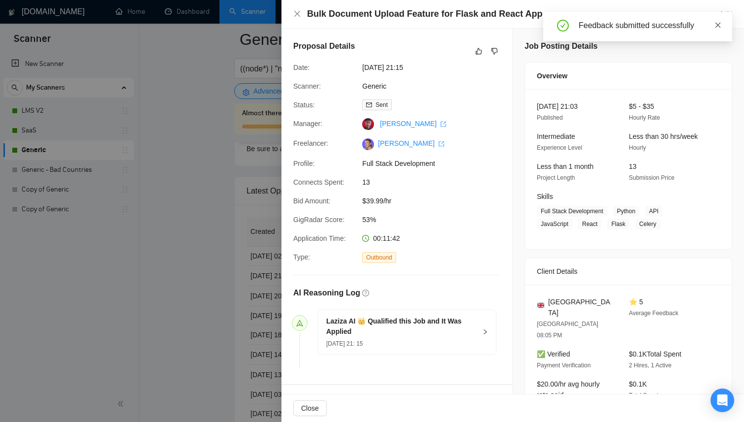
click at [718, 24] on icon "close" at bounding box center [718, 25] width 7 height 7
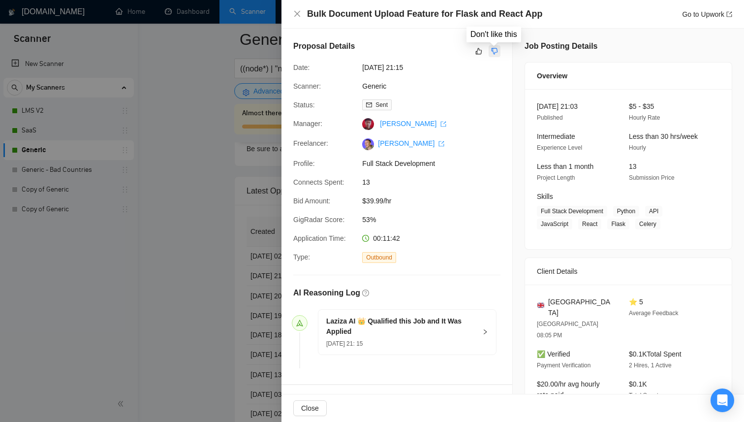
click at [493, 51] on icon "dislike" at bounding box center [495, 51] width 6 height 6
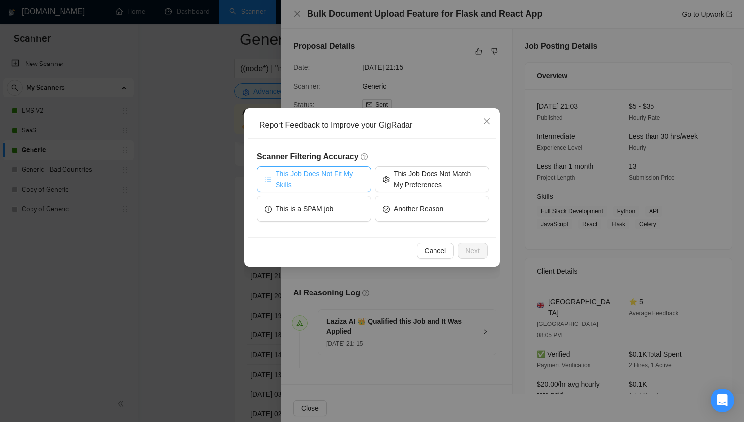
click at [337, 171] on span "This Job Does Not Fit My Skills" at bounding box center [320, 179] width 88 height 22
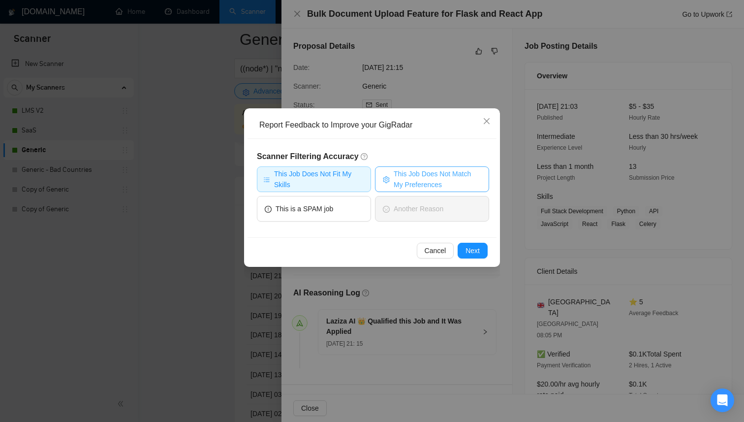
click at [407, 176] on span "This Job Does Not Match My Preferences" at bounding box center [438, 179] width 88 height 22
click at [478, 250] on span "Next" at bounding box center [473, 250] width 14 height 11
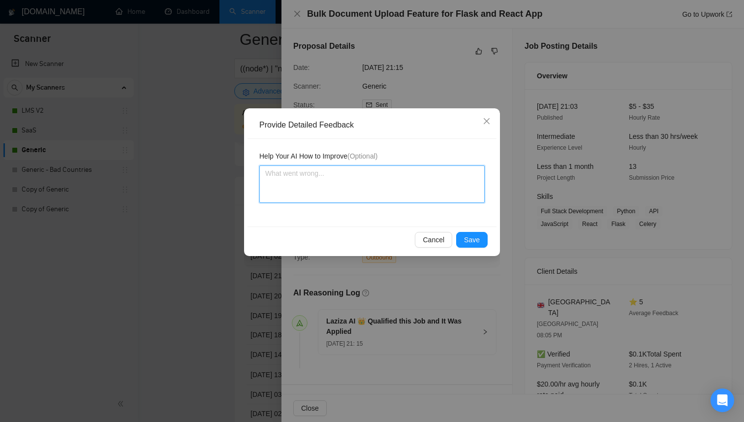
click at [407, 177] on textarea at bounding box center [371, 183] width 225 height 37
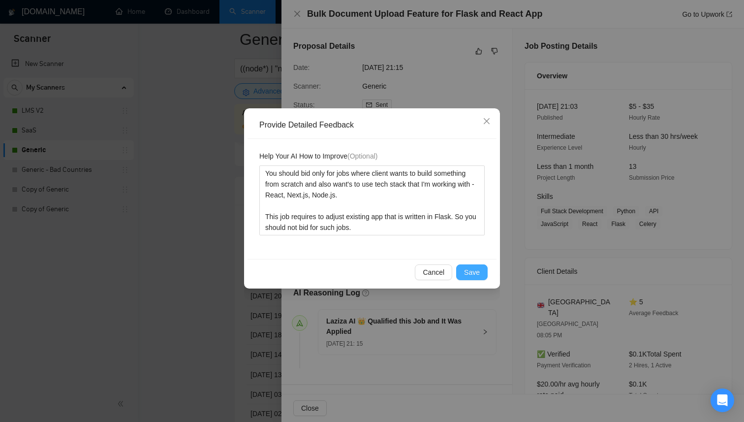
click at [478, 270] on span "Save" at bounding box center [472, 272] width 16 height 11
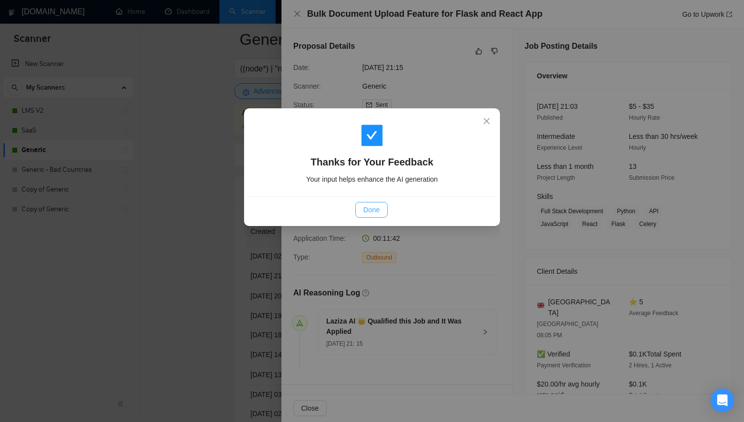
click at [380, 212] on button "Done" at bounding box center [371, 210] width 32 height 16
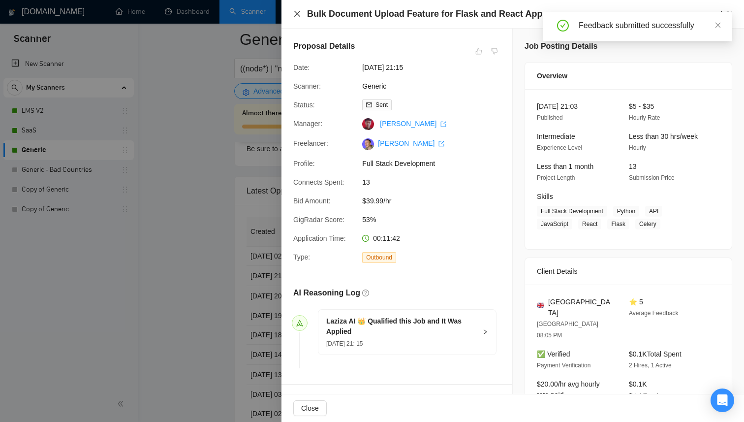
click at [297, 14] on icon "close" at bounding box center [297, 14] width 6 height 6
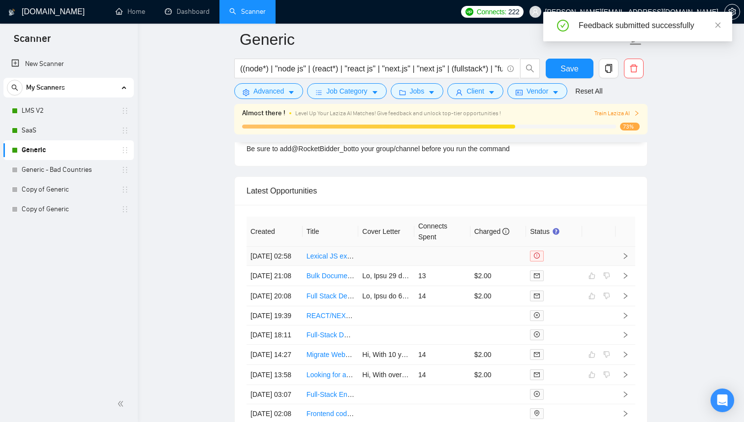
click at [609, 266] on td at bounding box center [598, 256] width 33 height 19
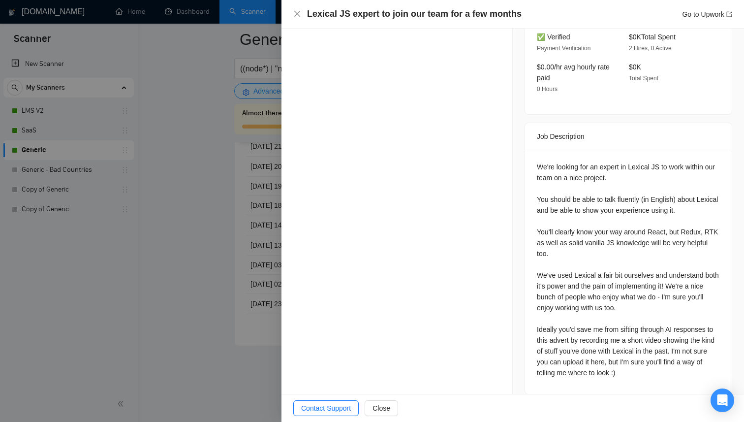
scroll to position [2706, 0]
click at [136, 214] on div at bounding box center [372, 211] width 744 height 422
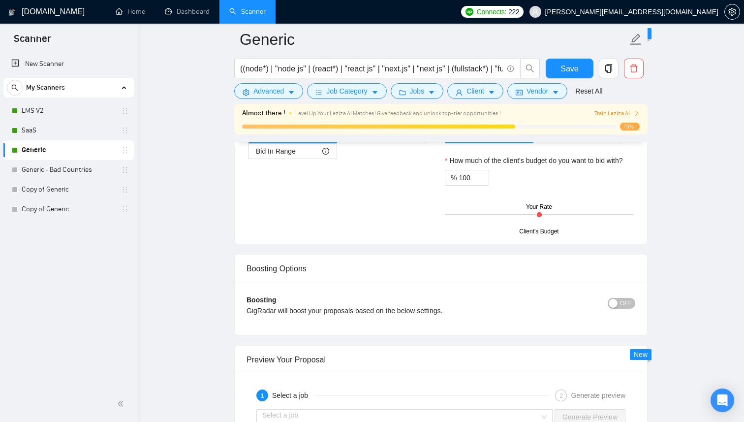
scroll to position [1290, 0]
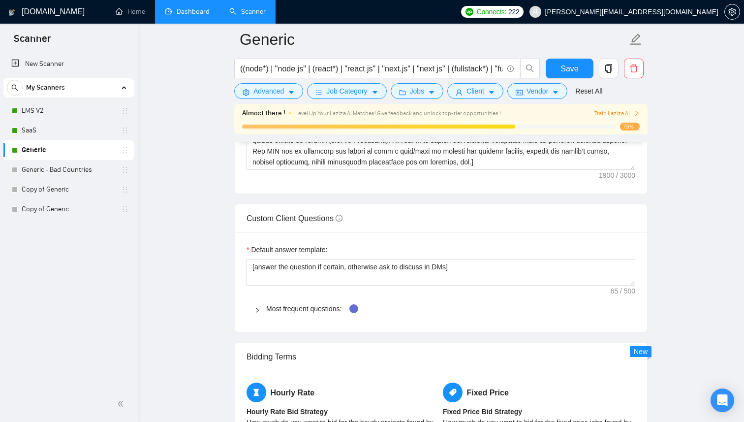
click at [173, 15] on link "Dashboard" at bounding box center [187, 11] width 45 height 8
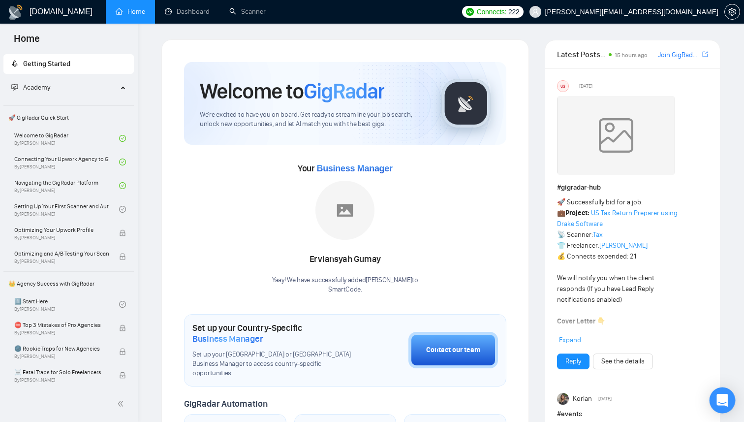
click at [717, 401] on div "Open Intercom Messenger" at bounding box center [723, 400] width 26 height 26
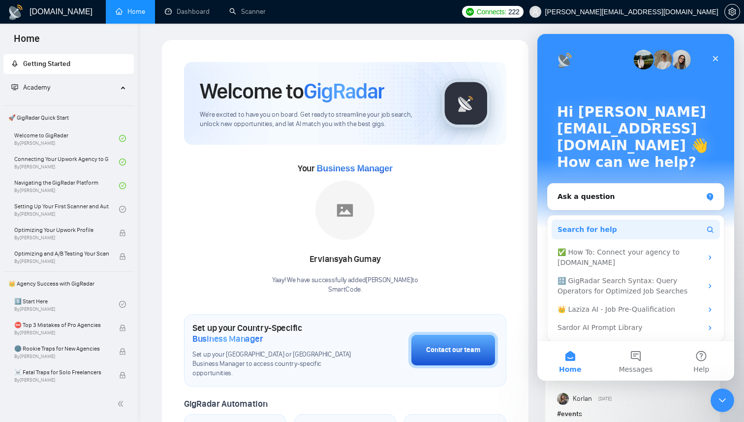
click at [616, 220] on button "Search for help" at bounding box center [636, 230] width 168 height 20
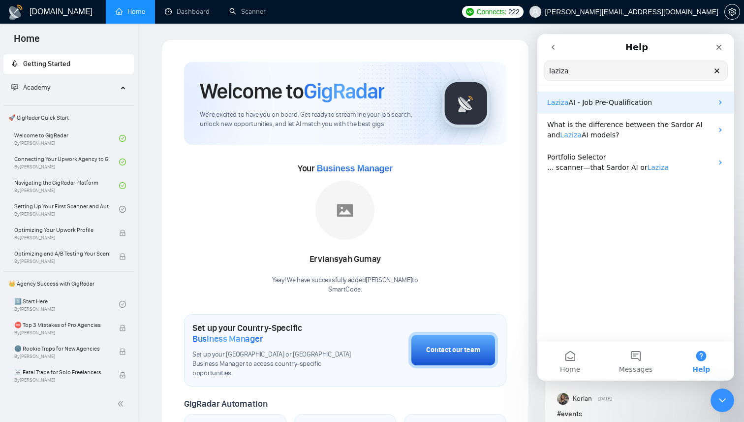
type input "laziza"
click at [590, 108] on div "Laziza AI - Job Pre-Qualification" at bounding box center [636, 103] width 197 height 22
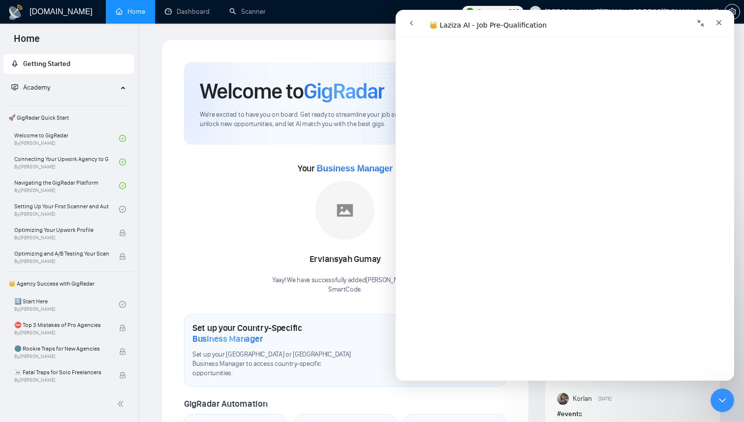
scroll to position [659, 0]
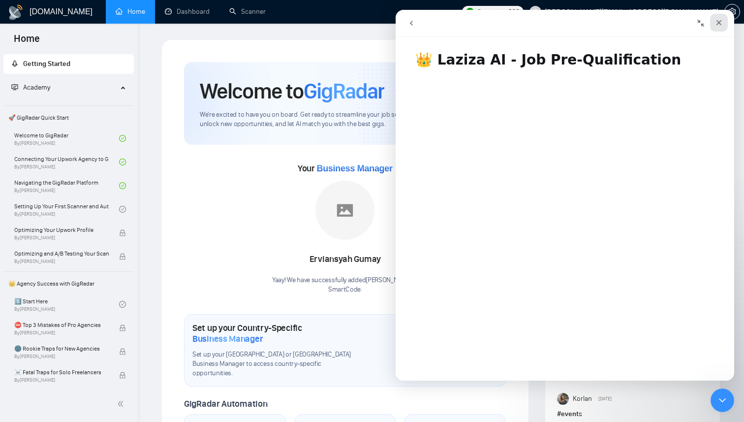
click at [723, 23] on div "Close" at bounding box center [719, 23] width 18 height 18
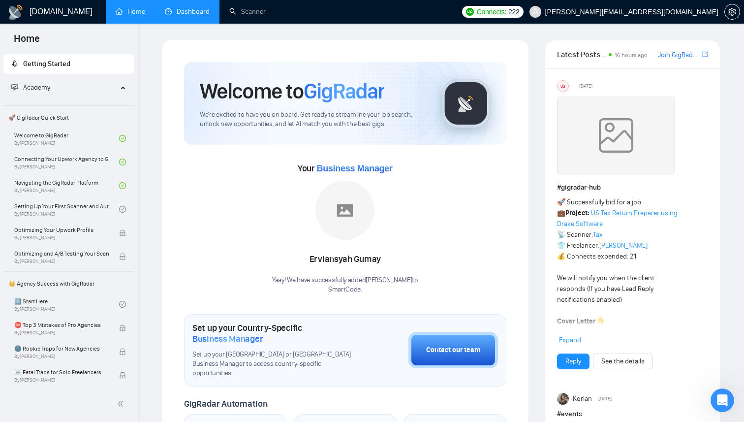
click at [199, 15] on link "Dashboard" at bounding box center [187, 11] width 45 height 8
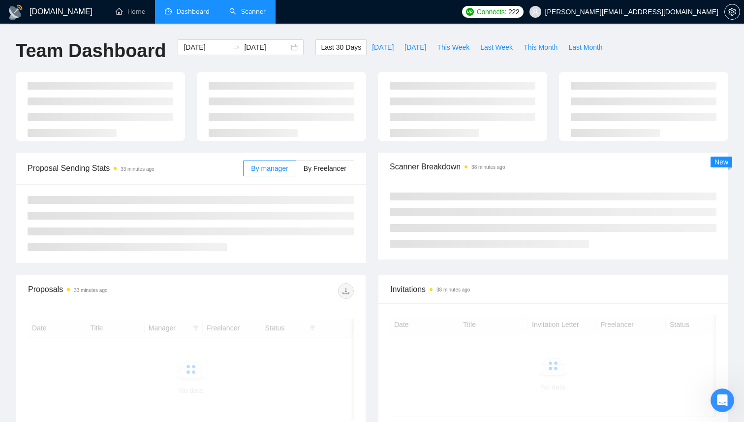
click at [242, 16] on link "Scanner" at bounding box center [247, 11] width 36 height 8
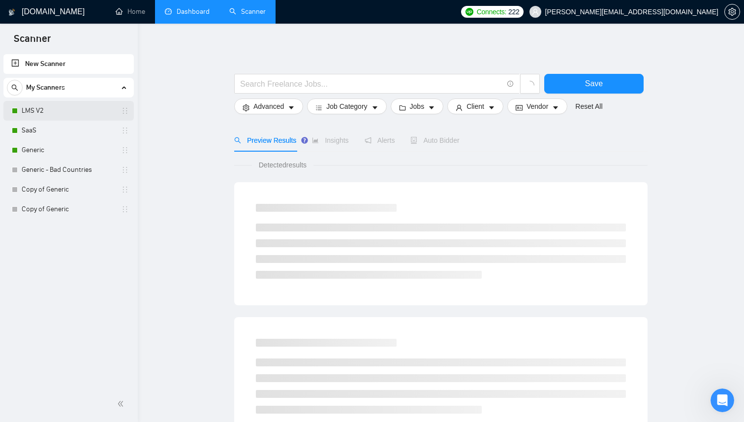
click at [61, 105] on link "LMS V2" at bounding box center [69, 111] width 94 height 20
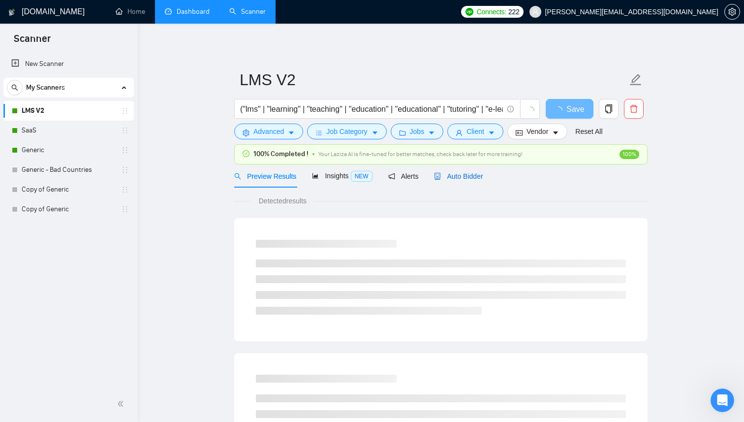
click at [471, 174] on span "Auto Bidder" at bounding box center [458, 176] width 49 height 8
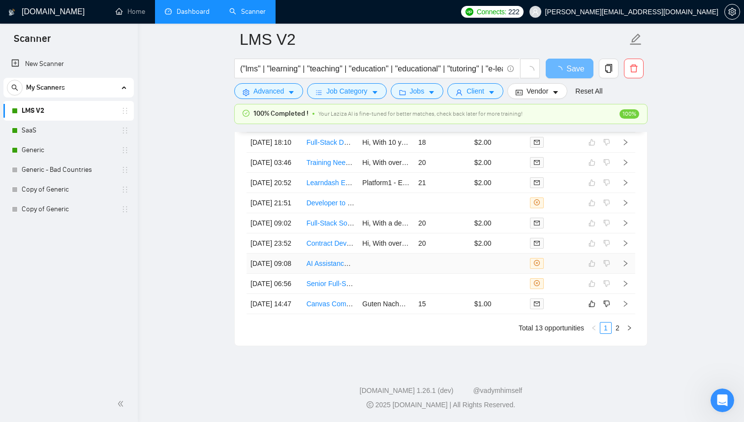
scroll to position [2430, 0]
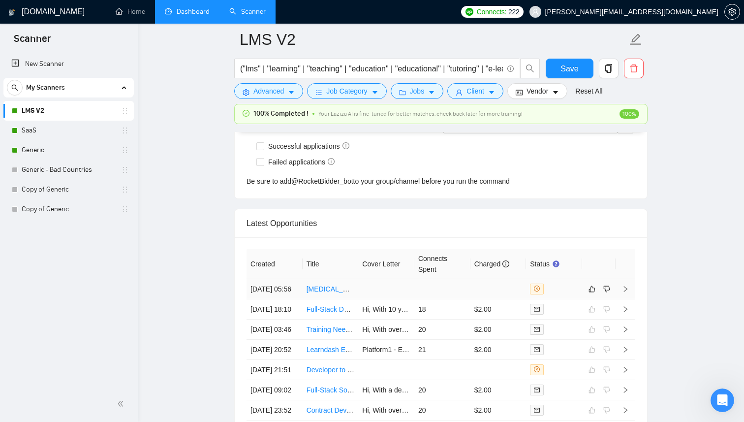
click at [421, 286] on td at bounding box center [443, 289] width 56 height 20
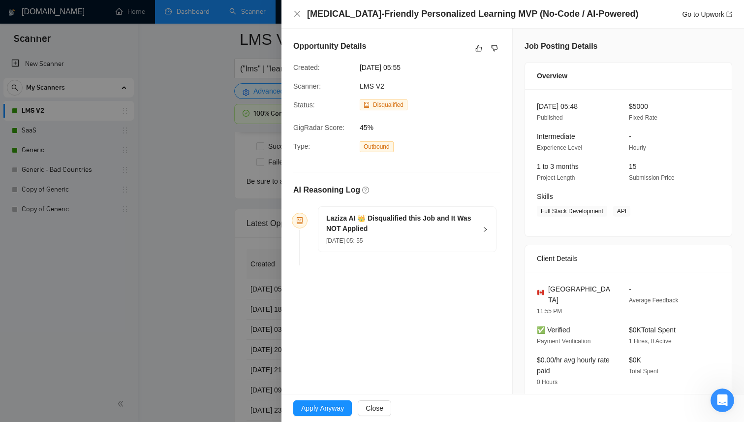
click at [386, 245] on div "16 Sep, 2025 05: 55" at bounding box center [401, 240] width 150 height 11
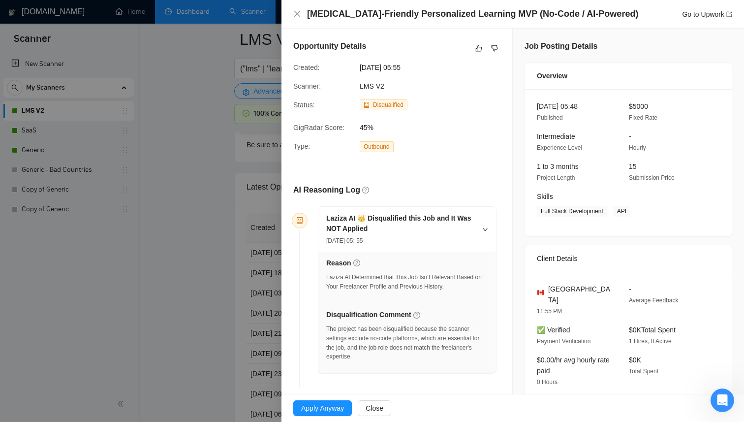
click at [256, 253] on div at bounding box center [372, 211] width 744 height 422
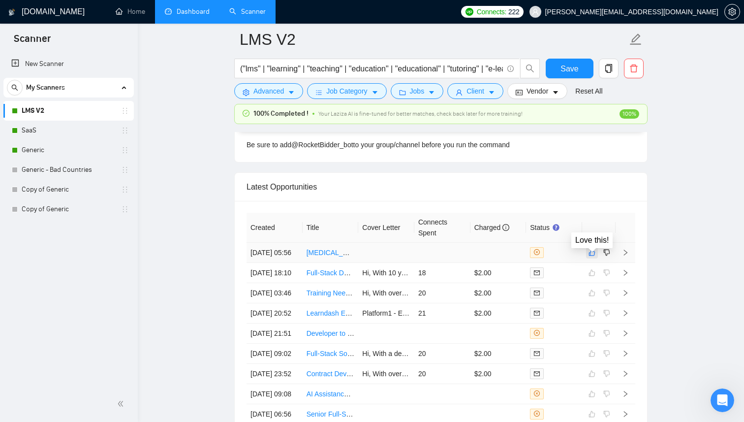
click at [594, 255] on icon "like" at bounding box center [592, 252] width 6 height 6
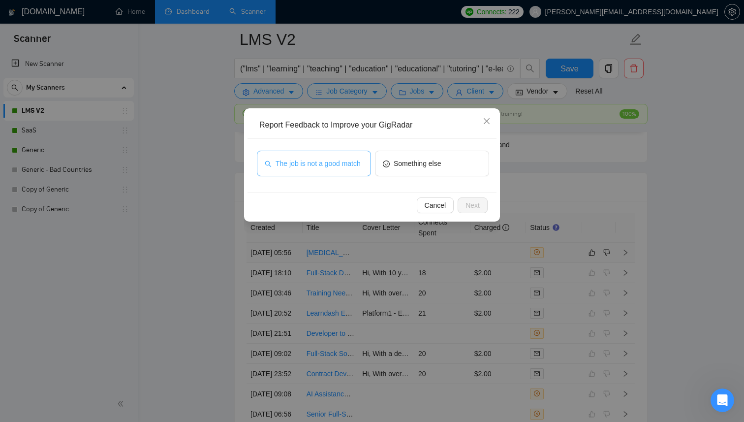
click at [346, 169] on span "The job is not a good match" at bounding box center [318, 163] width 85 height 11
click at [468, 206] on span "Next" at bounding box center [473, 205] width 14 height 11
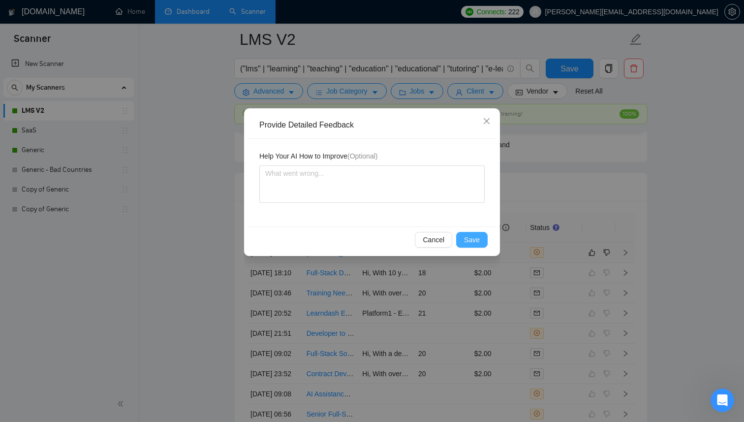
click at [469, 233] on button "Save" at bounding box center [472, 240] width 32 height 16
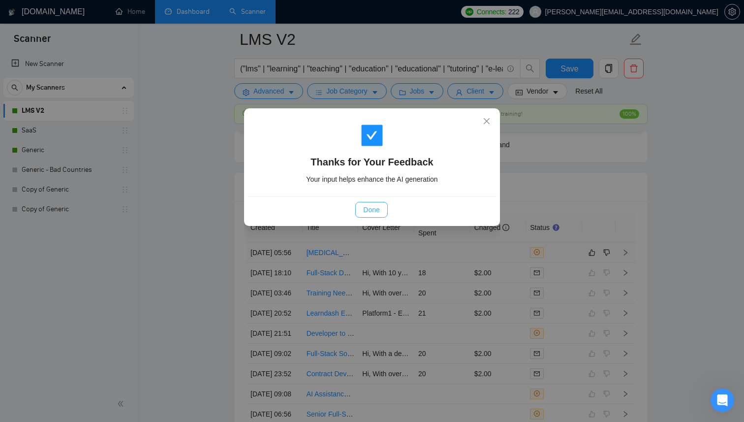
click at [380, 203] on button "Done" at bounding box center [371, 210] width 32 height 16
